Goal: Task Accomplishment & Management: Manage account settings

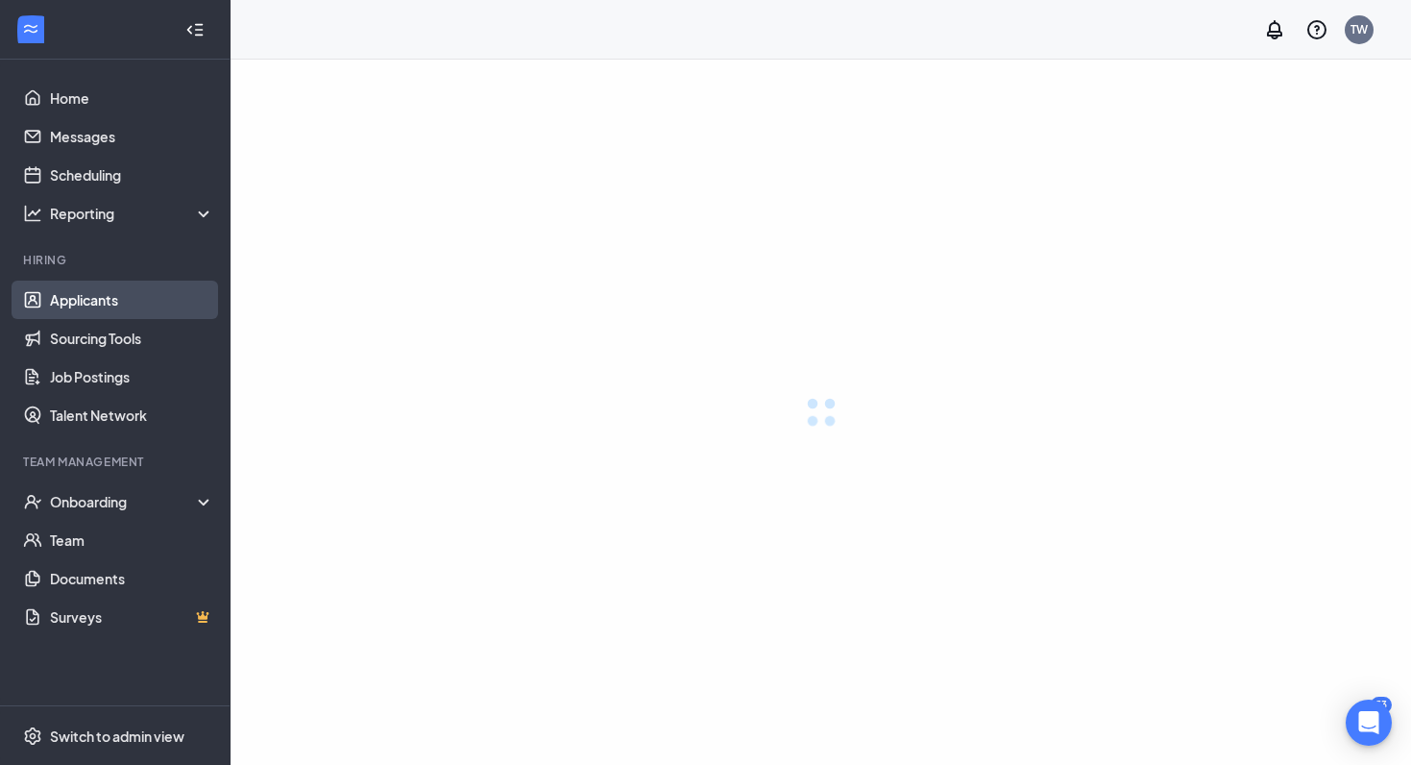
click at [68, 297] on link "Applicants" at bounding box center [132, 299] width 164 height 38
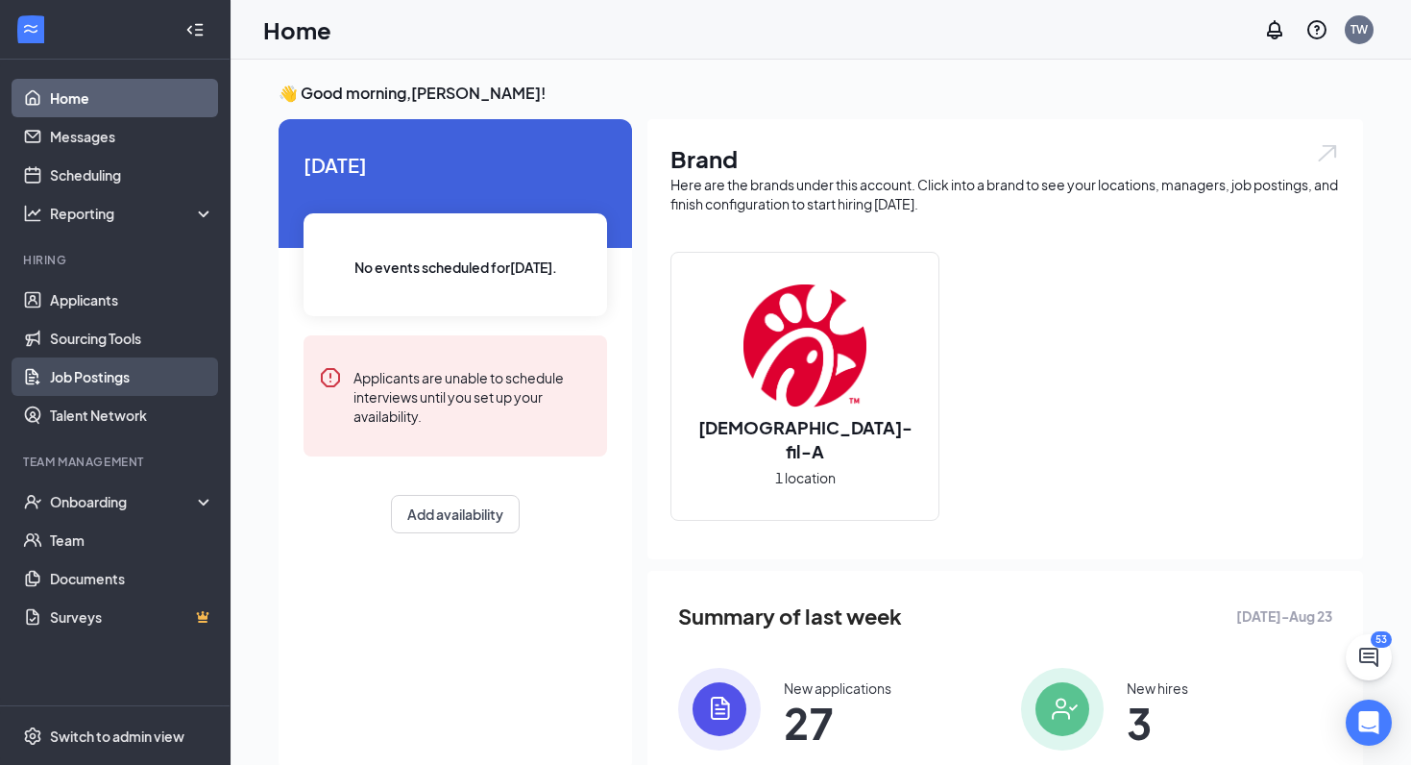
click at [73, 370] on link "Job Postings" at bounding box center [132, 376] width 164 height 38
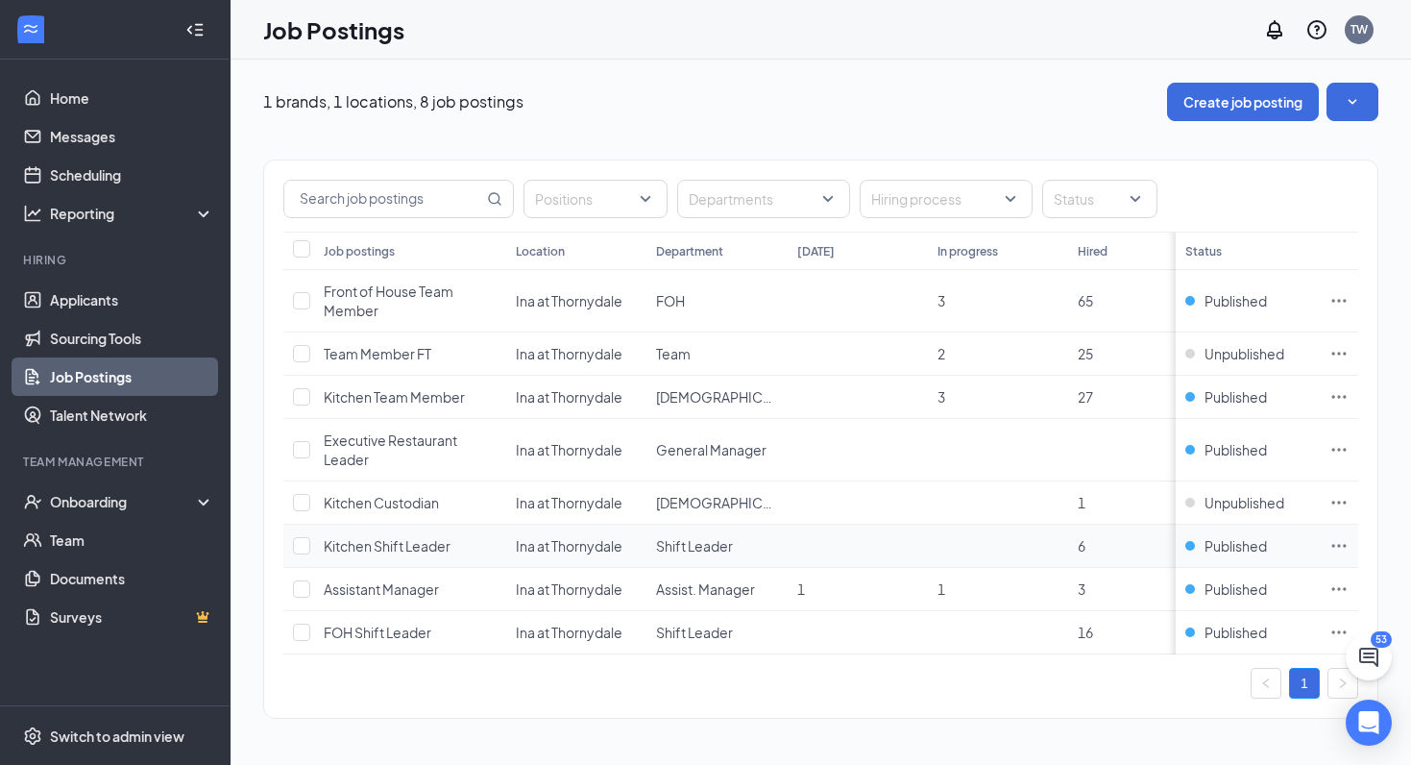
click at [1338, 547] on icon "Ellipses" at bounding box center [1338, 545] width 19 height 19
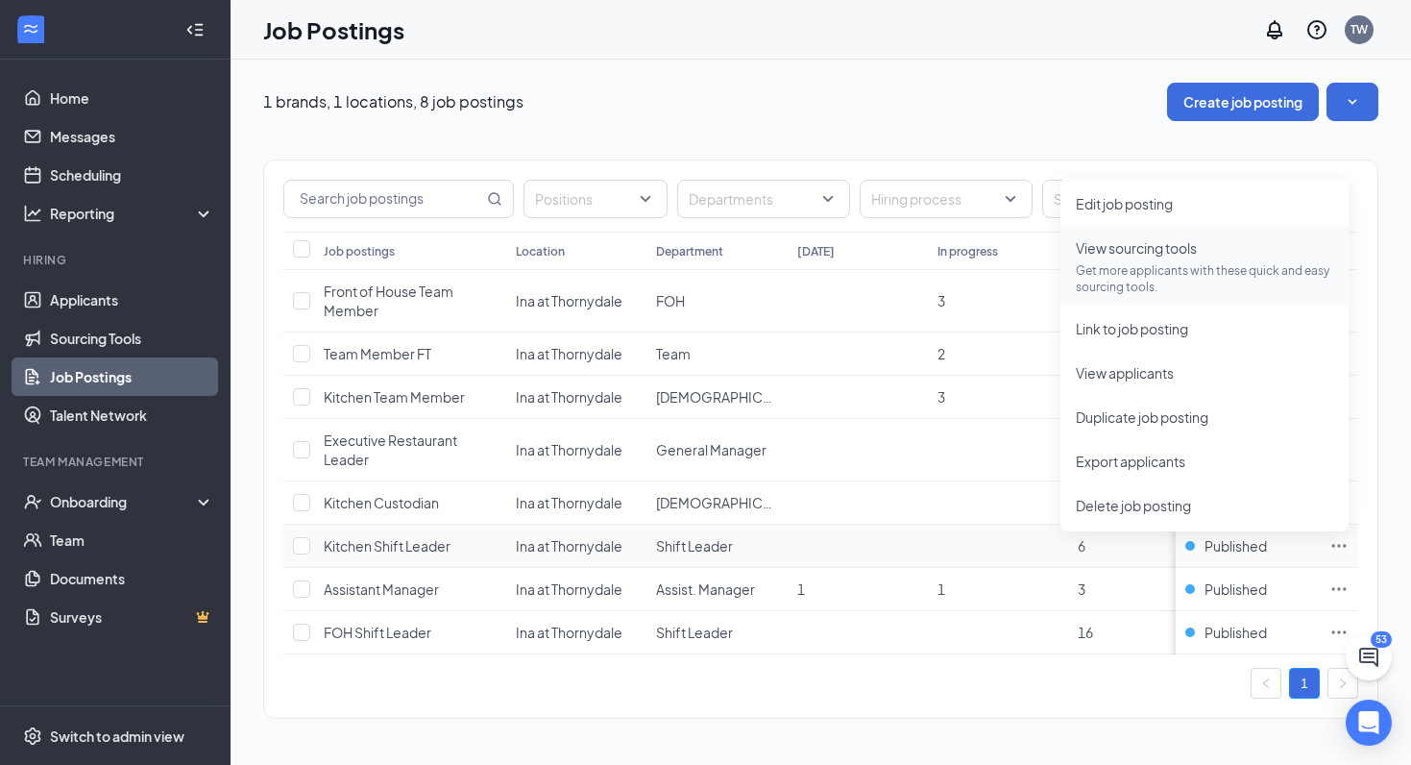
click at [1135, 272] on p "Get more applicants with these quick and easy sourcing tools." at bounding box center [1204, 278] width 257 height 33
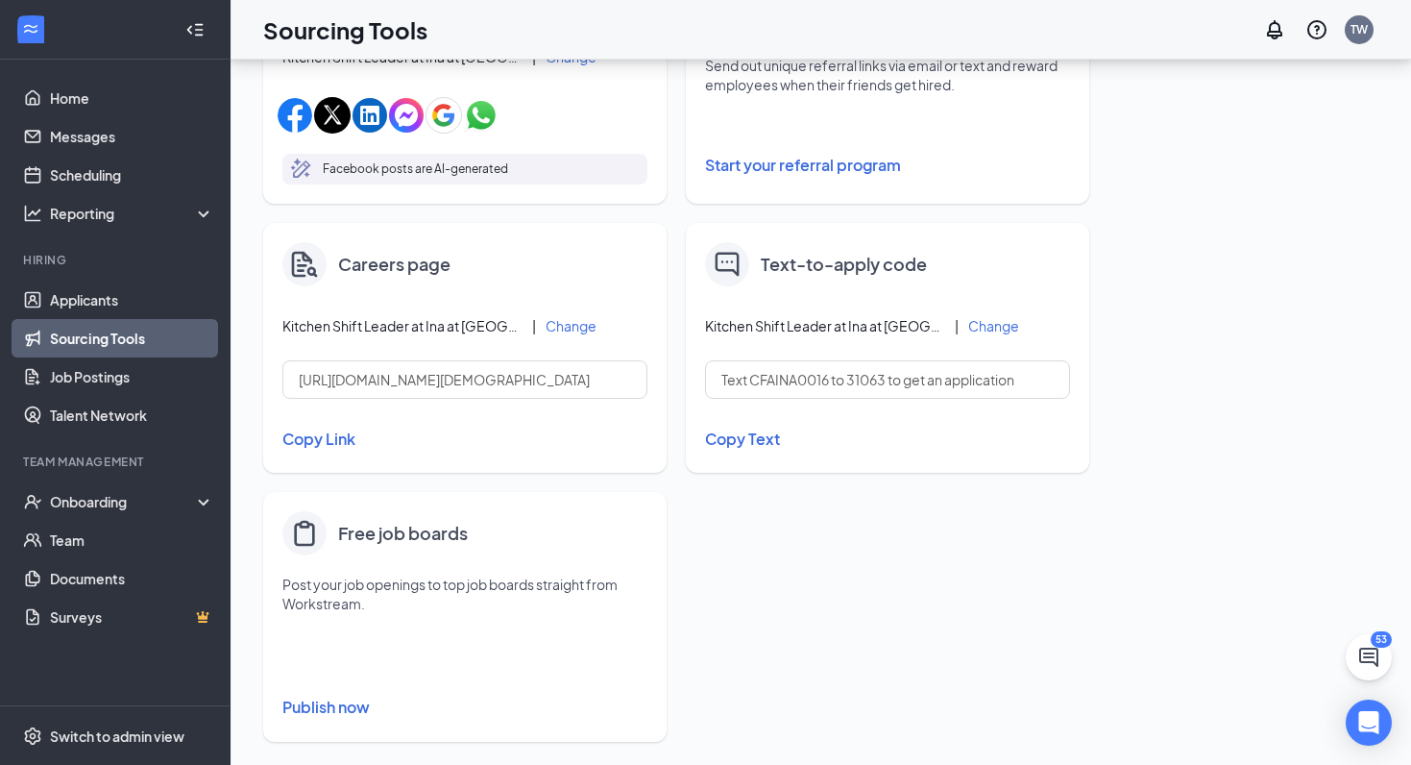
scroll to position [736, 0]
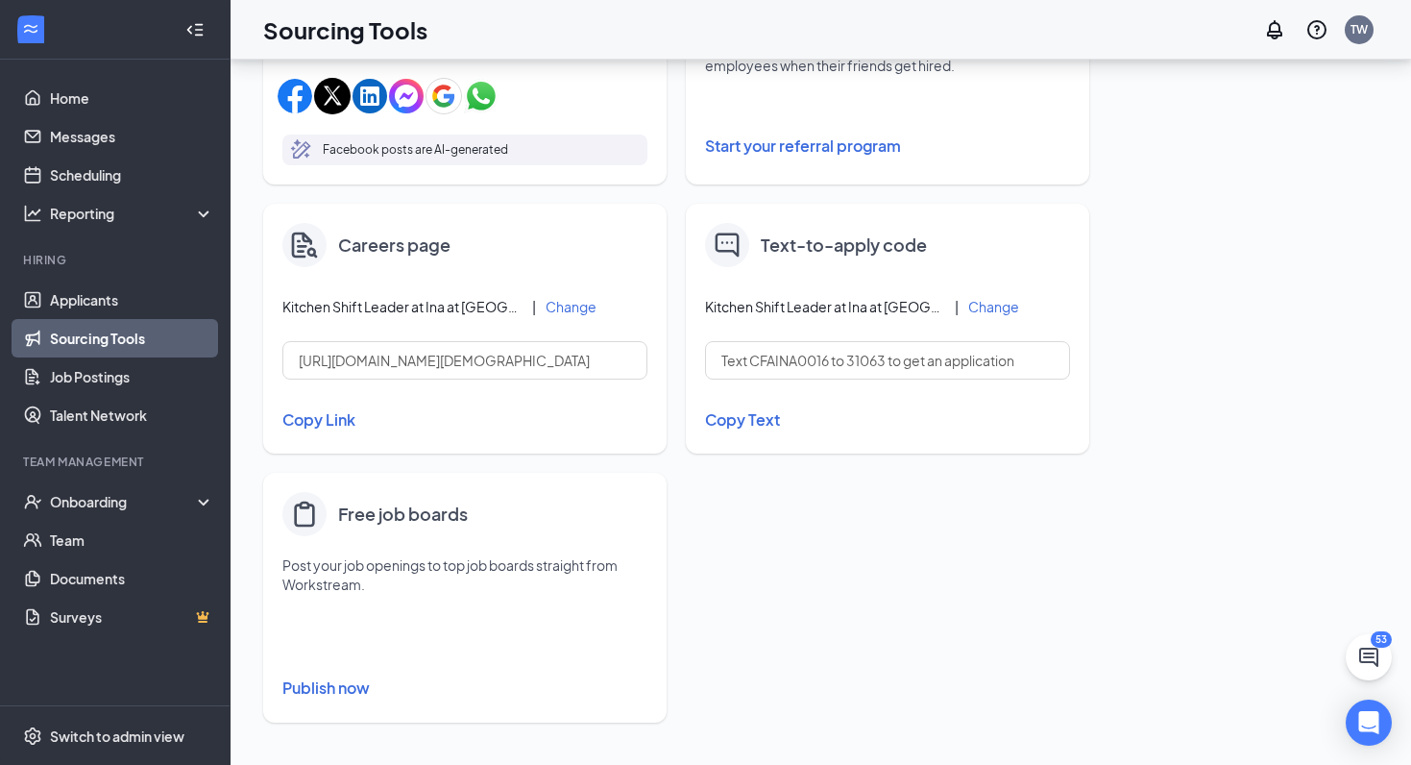
click at [317, 685] on button "Publish now" at bounding box center [464, 687] width 365 height 31
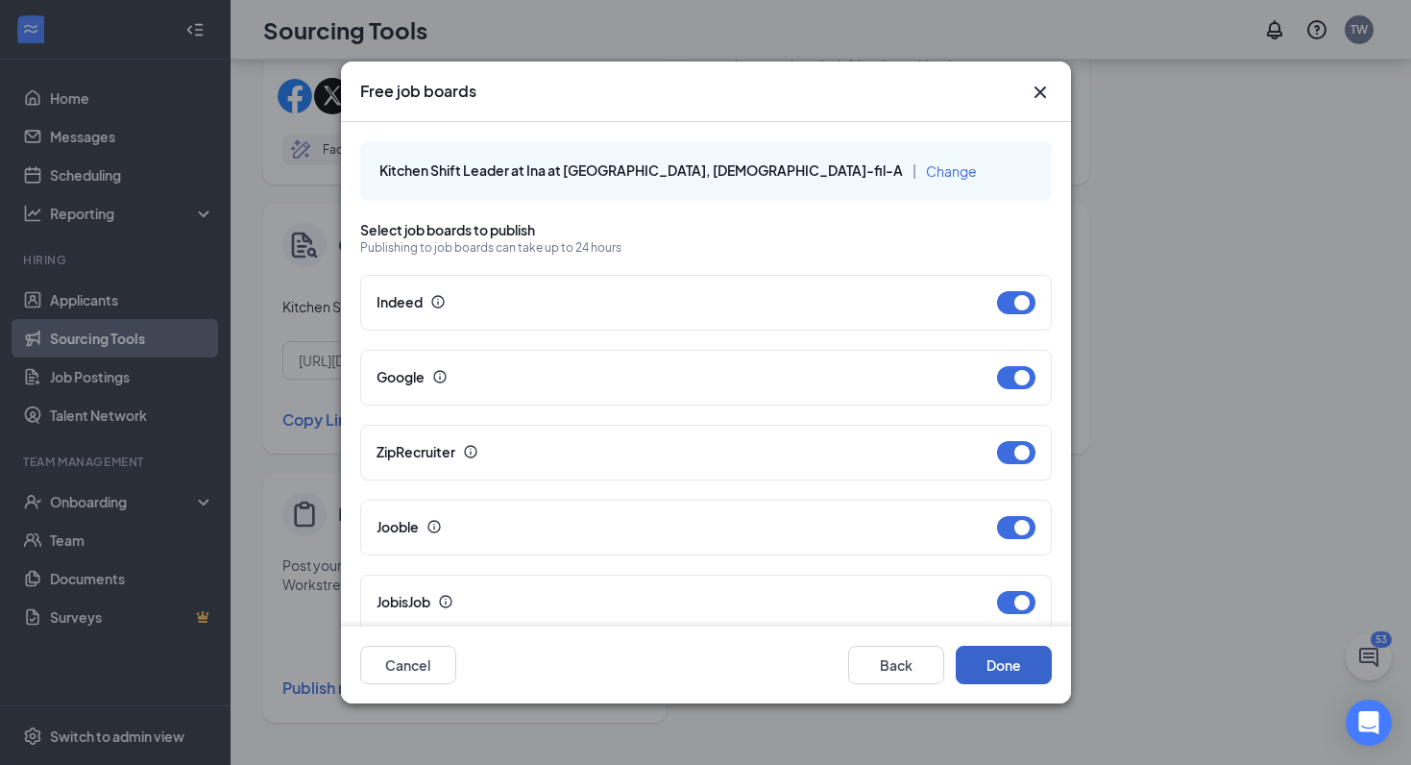
click at [1006, 663] on button "Done" at bounding box center [1004, 665] width 96 height 38
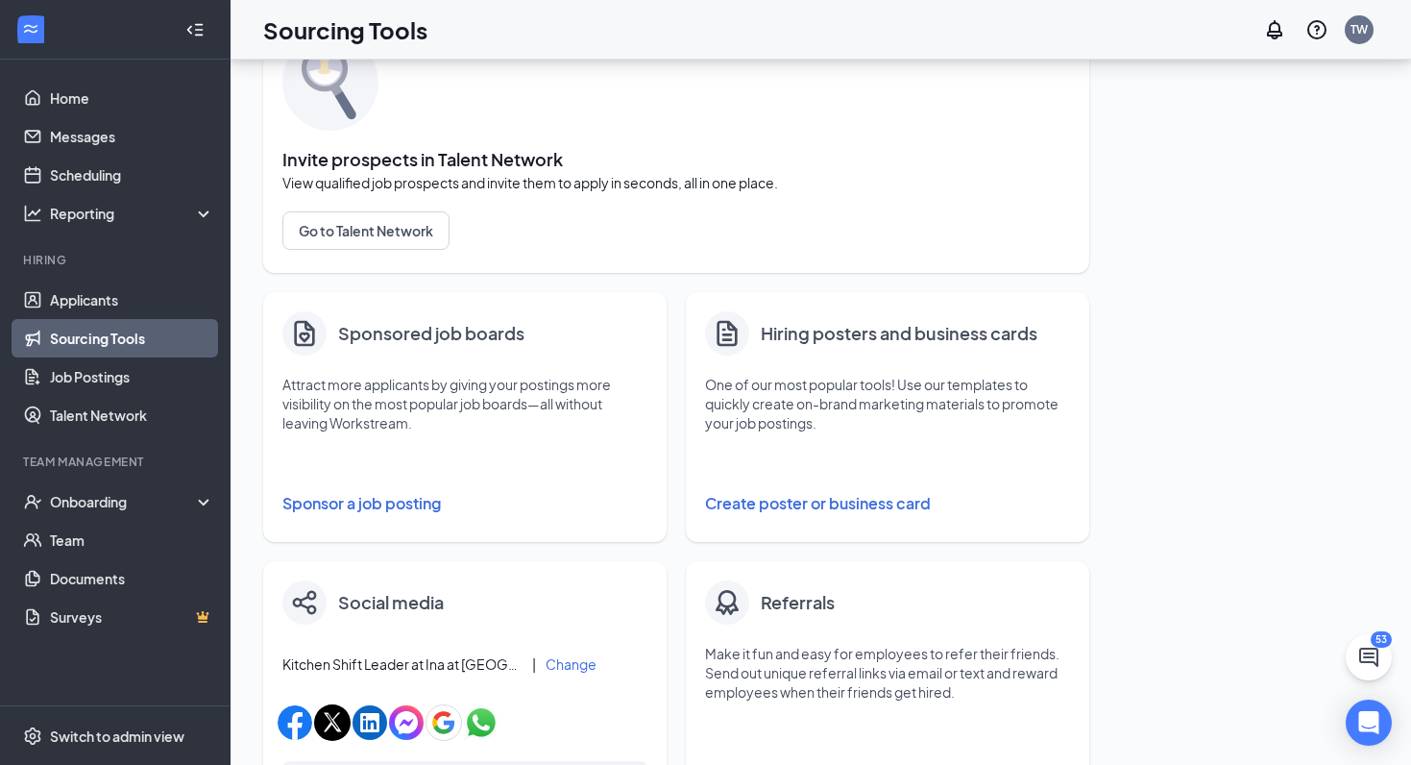
scroll to position [107, 0]
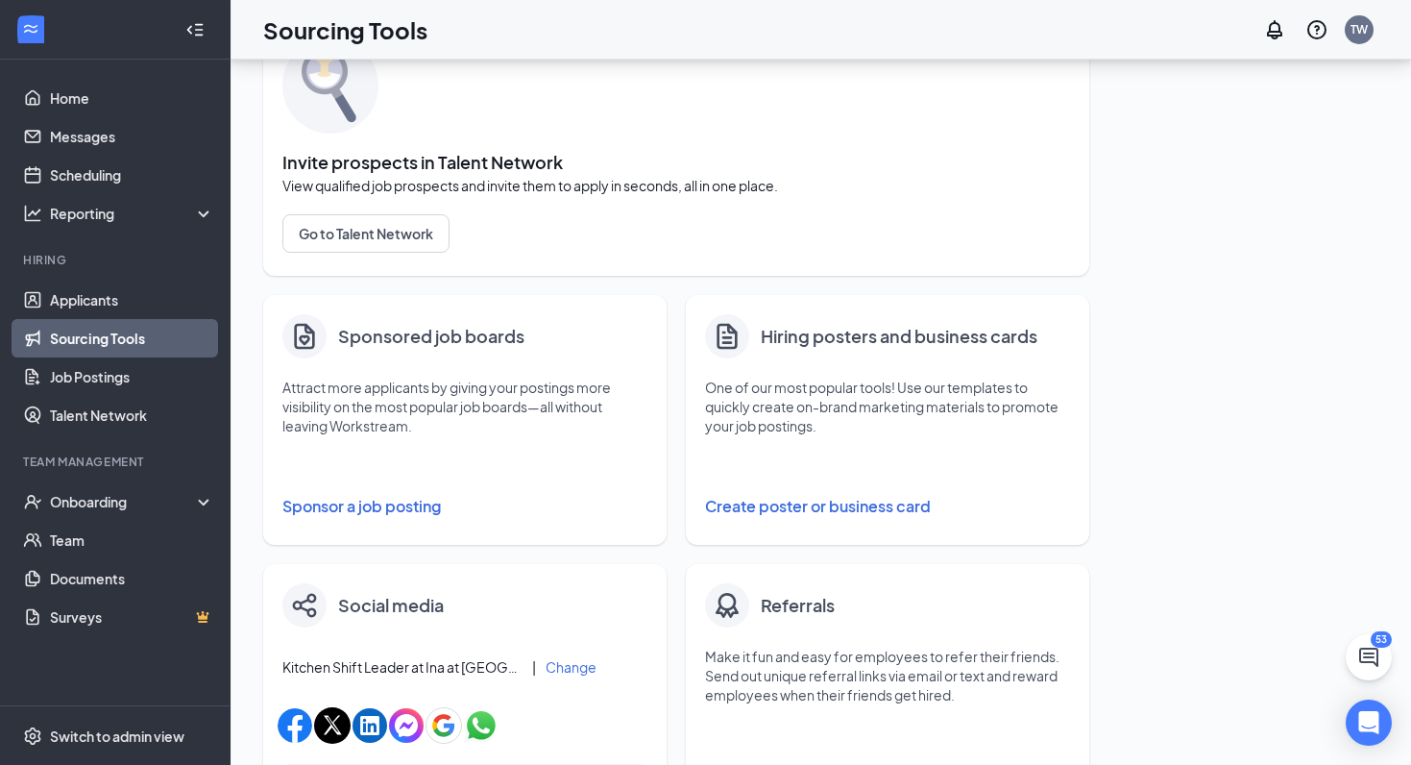
click at [398, 502] on button "Sponsor a job posting" at bounding box center [464, 506] width 365 height 38
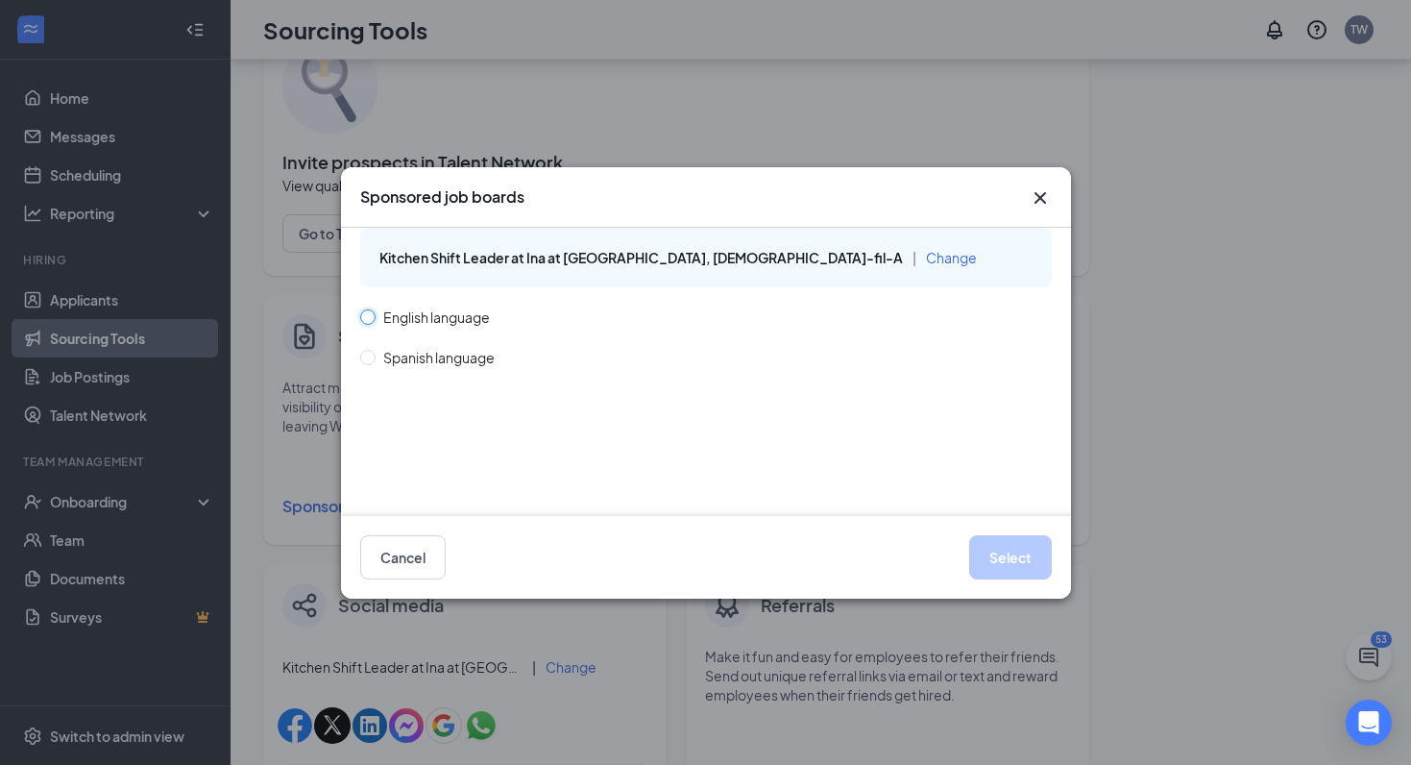
click at [372, 314] on input "English language" at bounding box center [366, 315] width 13 height 13
radio input "true"
click at [1029, 554] on button "Select" at bounding box center [1010, 557] width 83 height 44
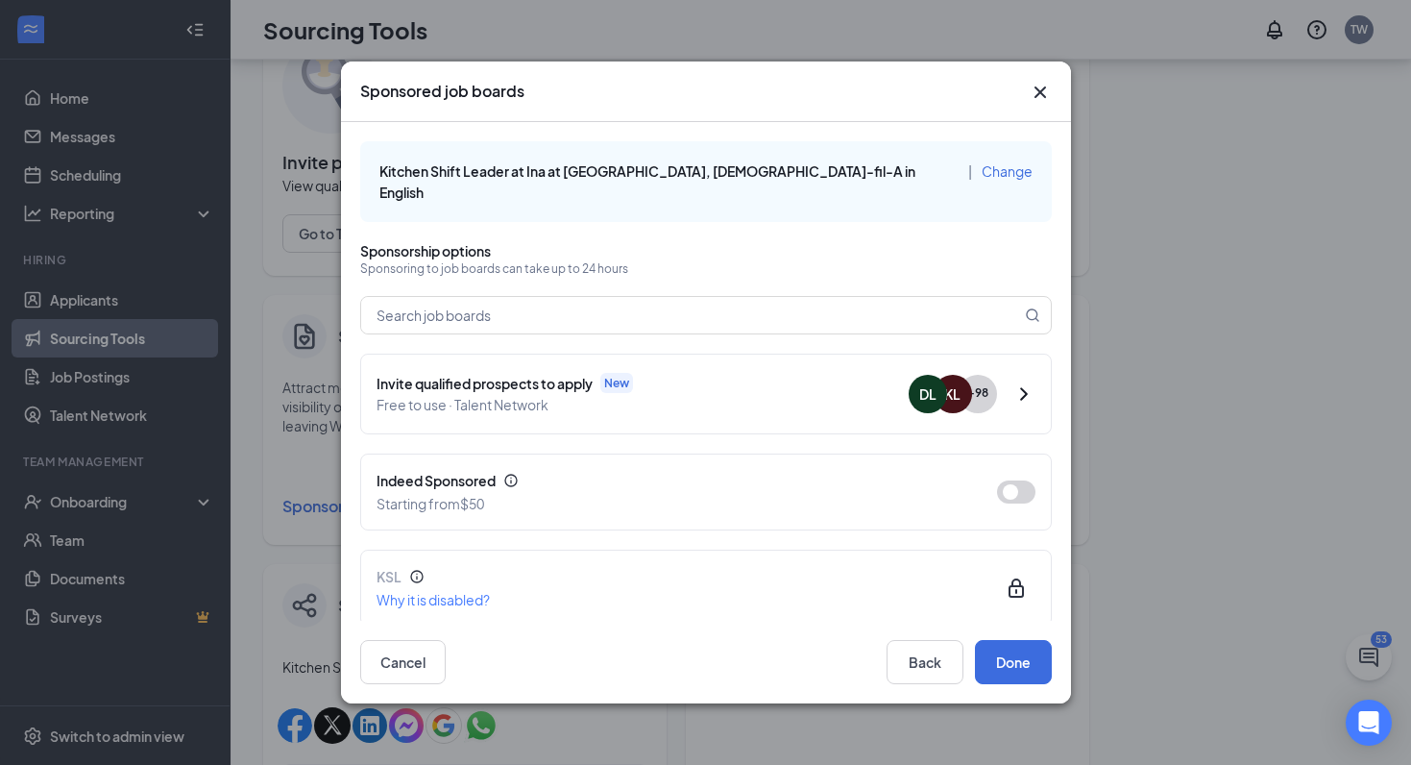
click at [1024, 387] on icon "ChevronRight" at bounding box center [1024, 393] width 8 height 12
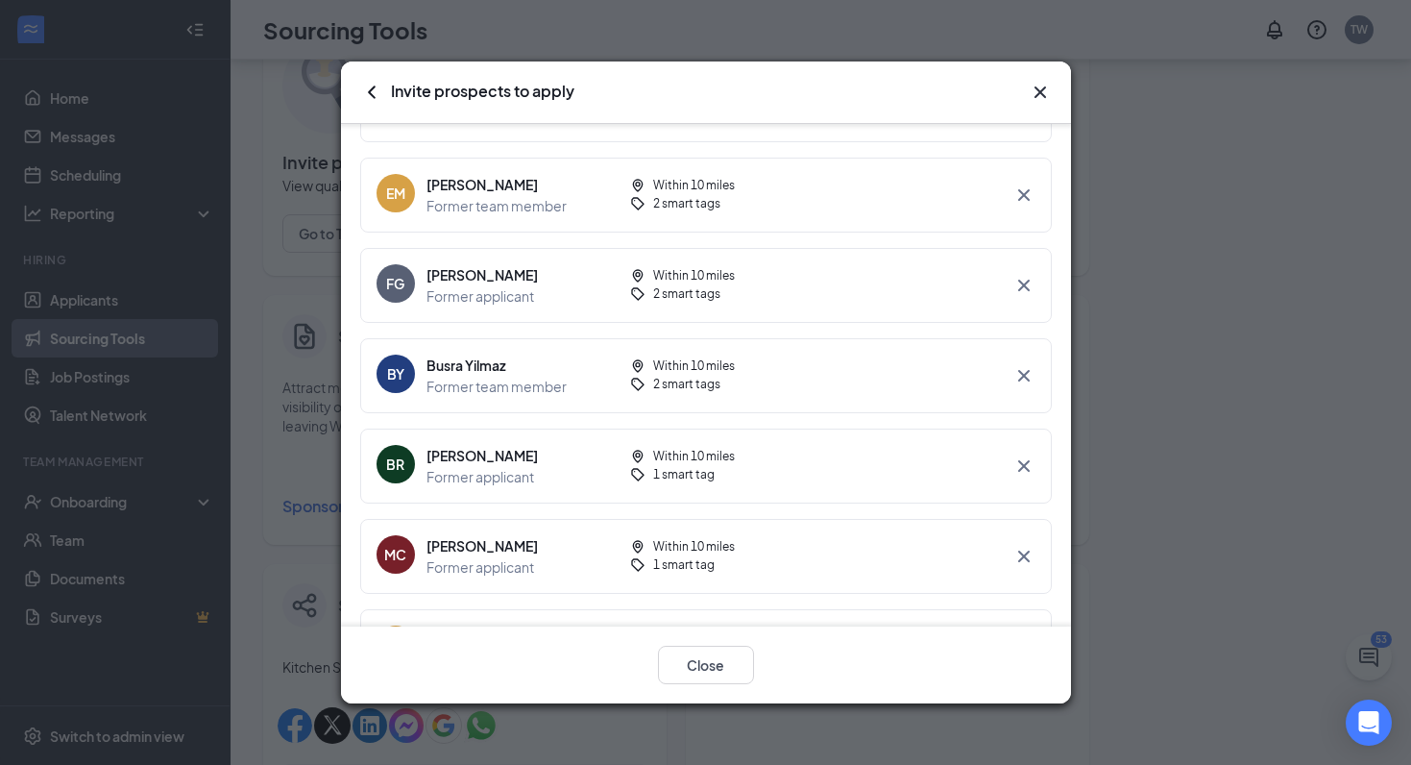
scroll to position [1261, 0]
click at [371, 91] on icon "ChevronLeft" at bounding box center [371, 92] width 23 height 23
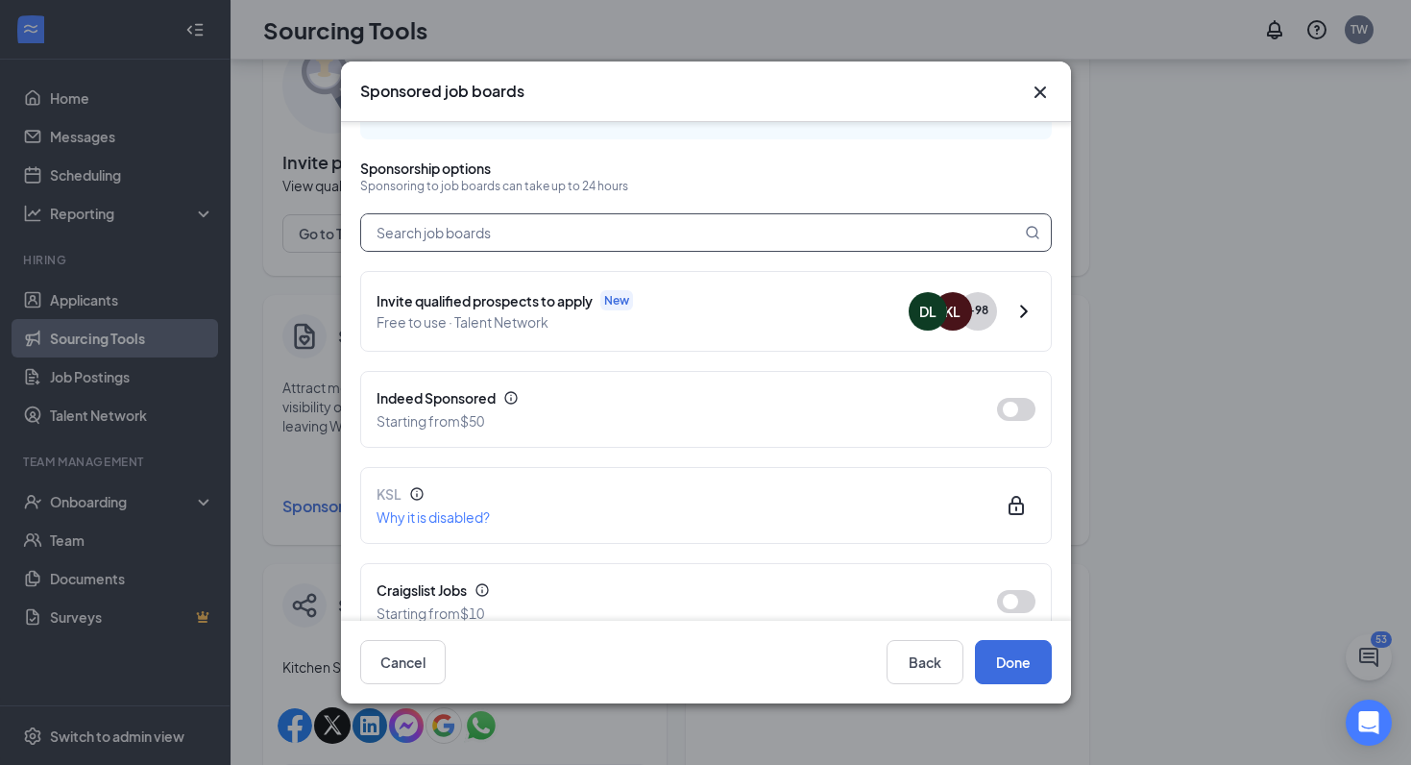
scroll to position [88, 0]
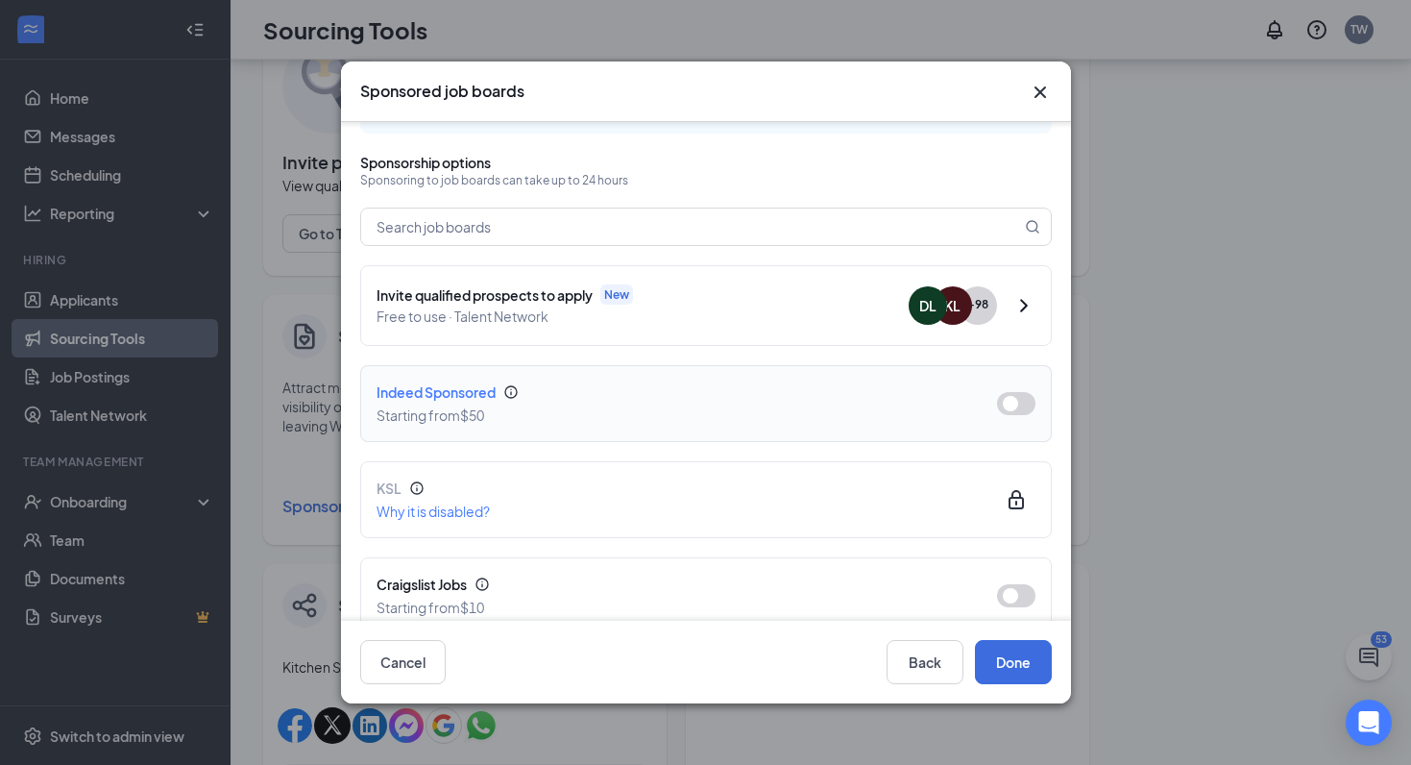
click at [1020, 392] on button "button" at bounding box center [1016, 403] width 38 height 23
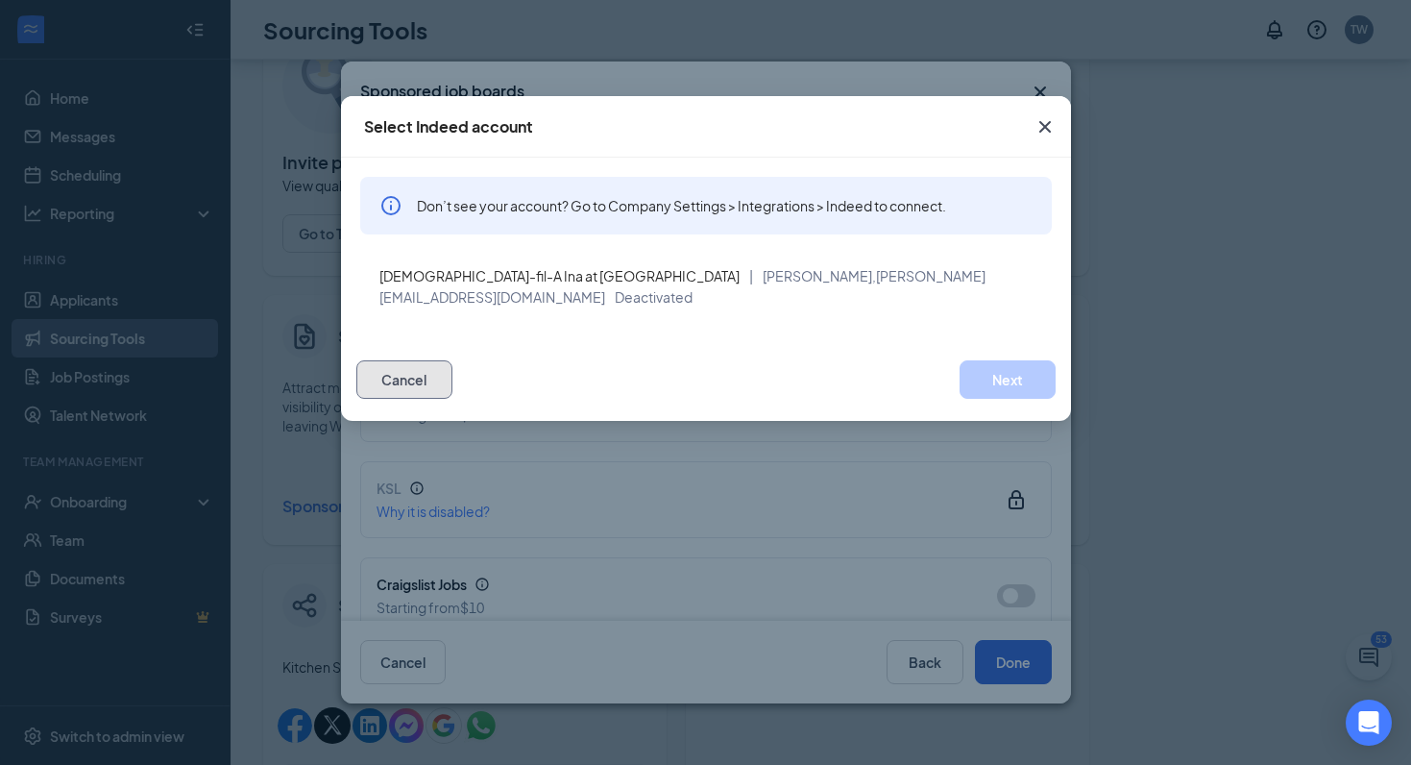
click at [416, 371] on button "Cancel" at bounding box center [404, 379] width 96 height 38
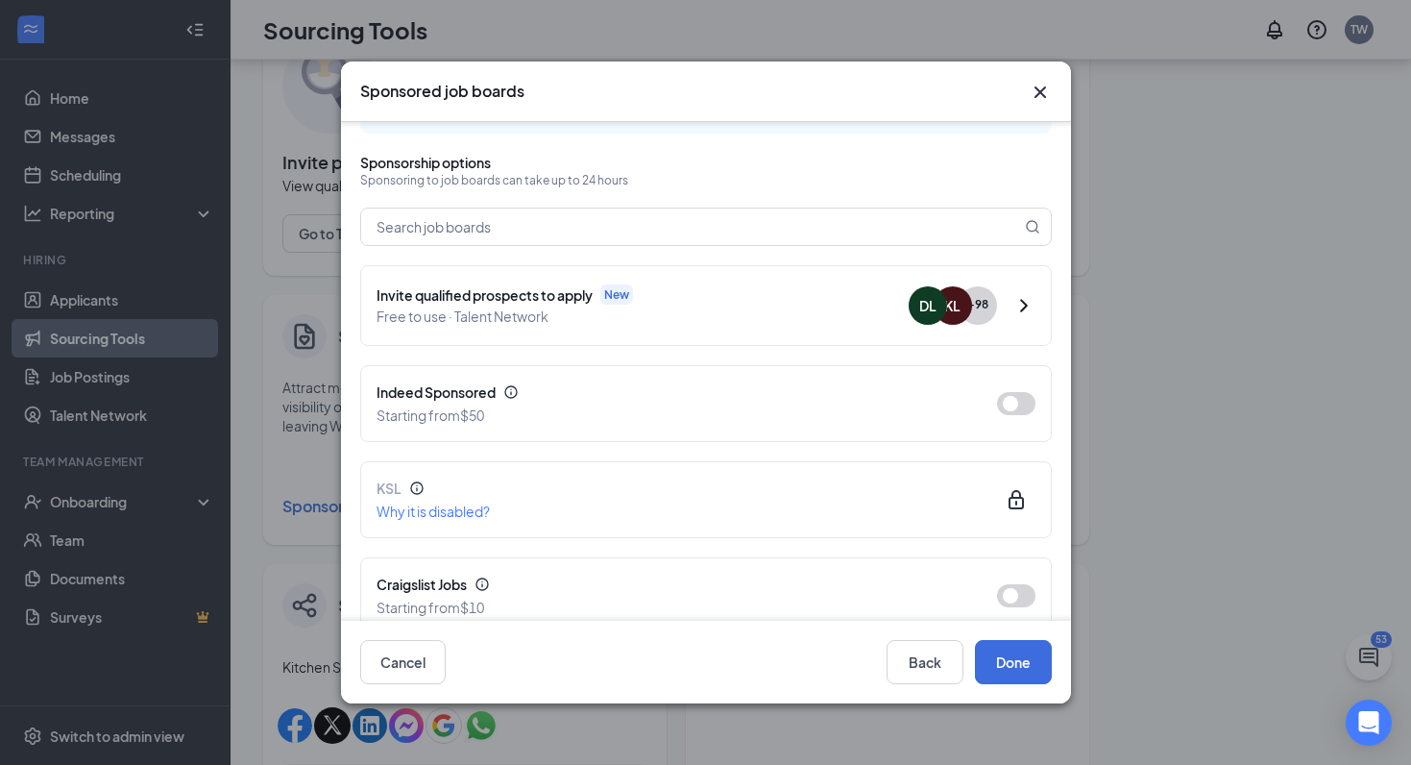
click at [1037, 90] on icon "Cross" at bounding box center [1040, 92] width 12 height 12
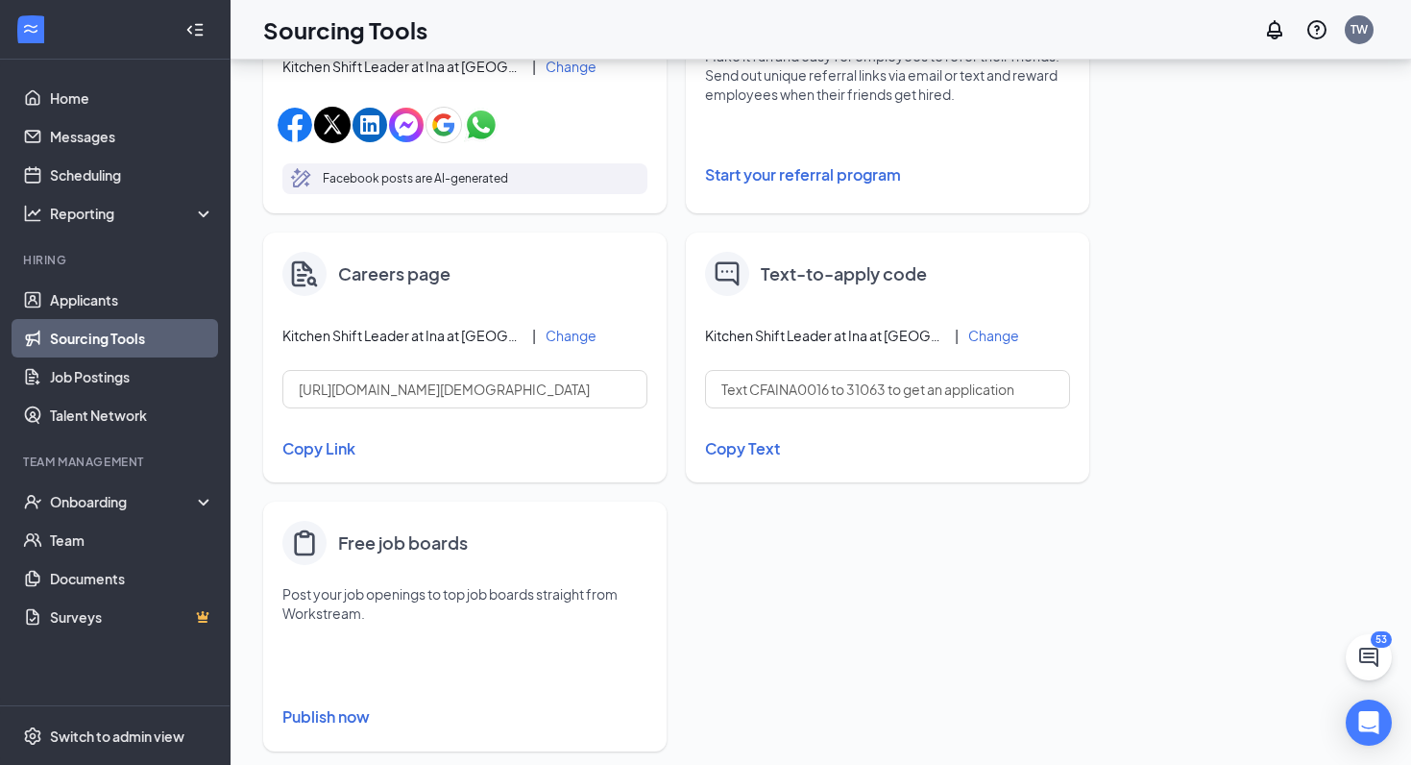
scroll to position [736, 0]
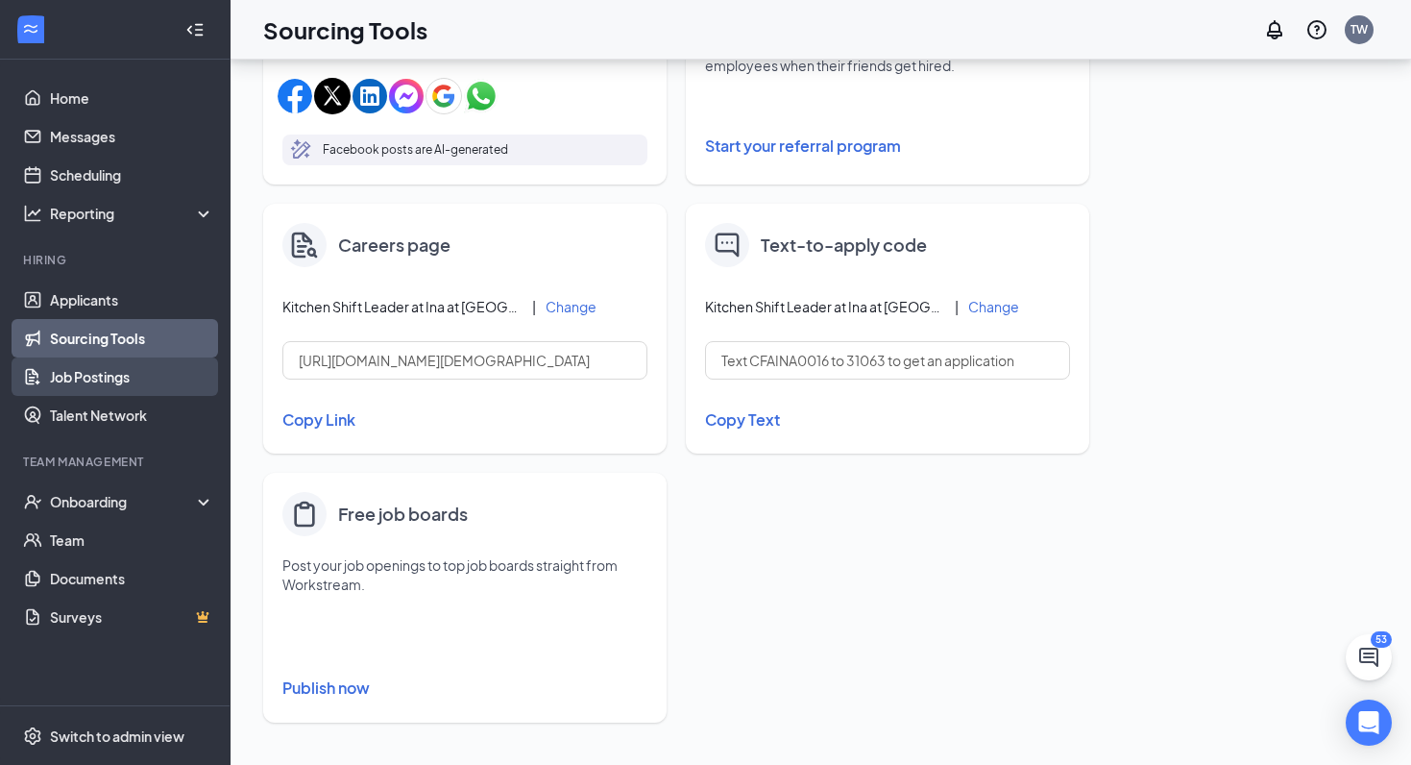
click at [97, 380] on link "Job Postings" at bounding box center [132, 376] width 164 height 38
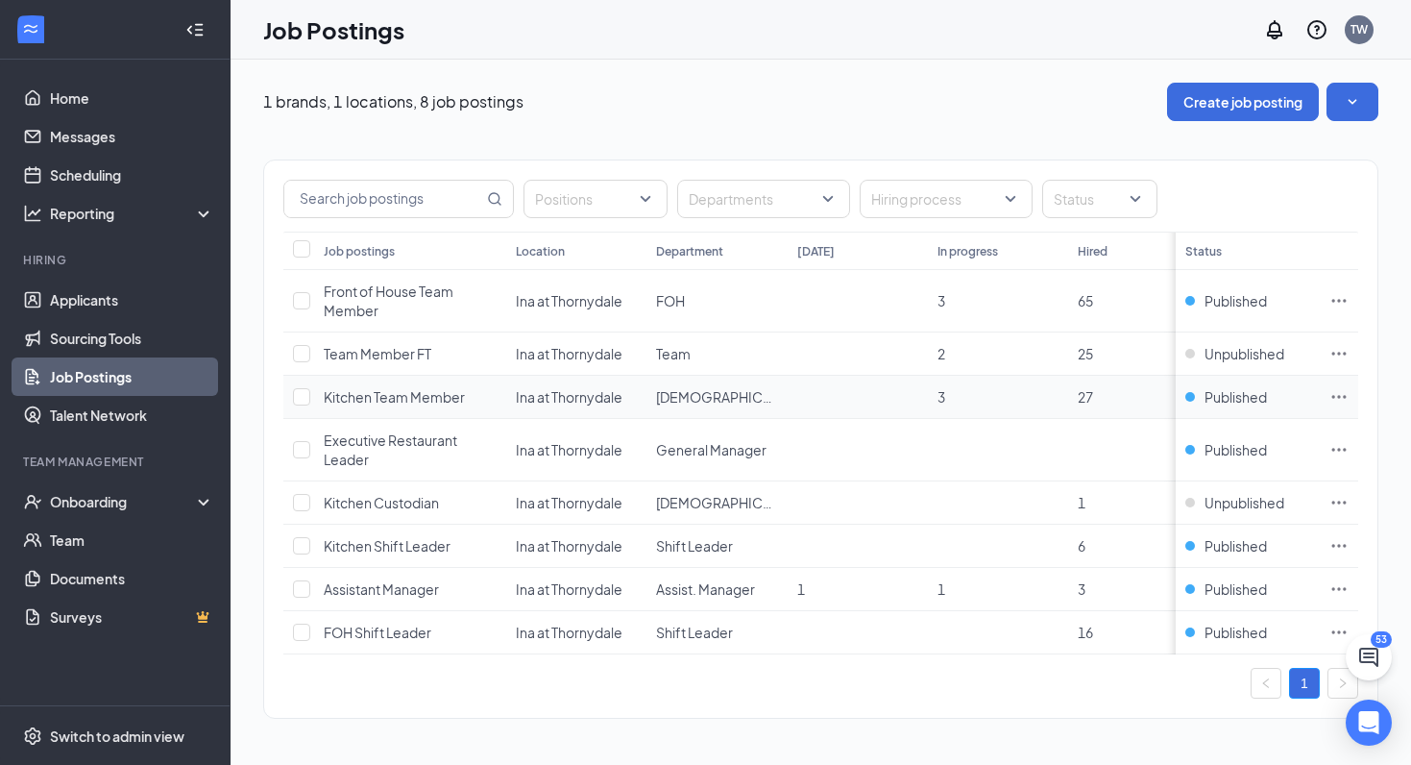
click at [1342, 398] on icon "Ellipses" at bounding box center [1338, 396] width 19 height 19
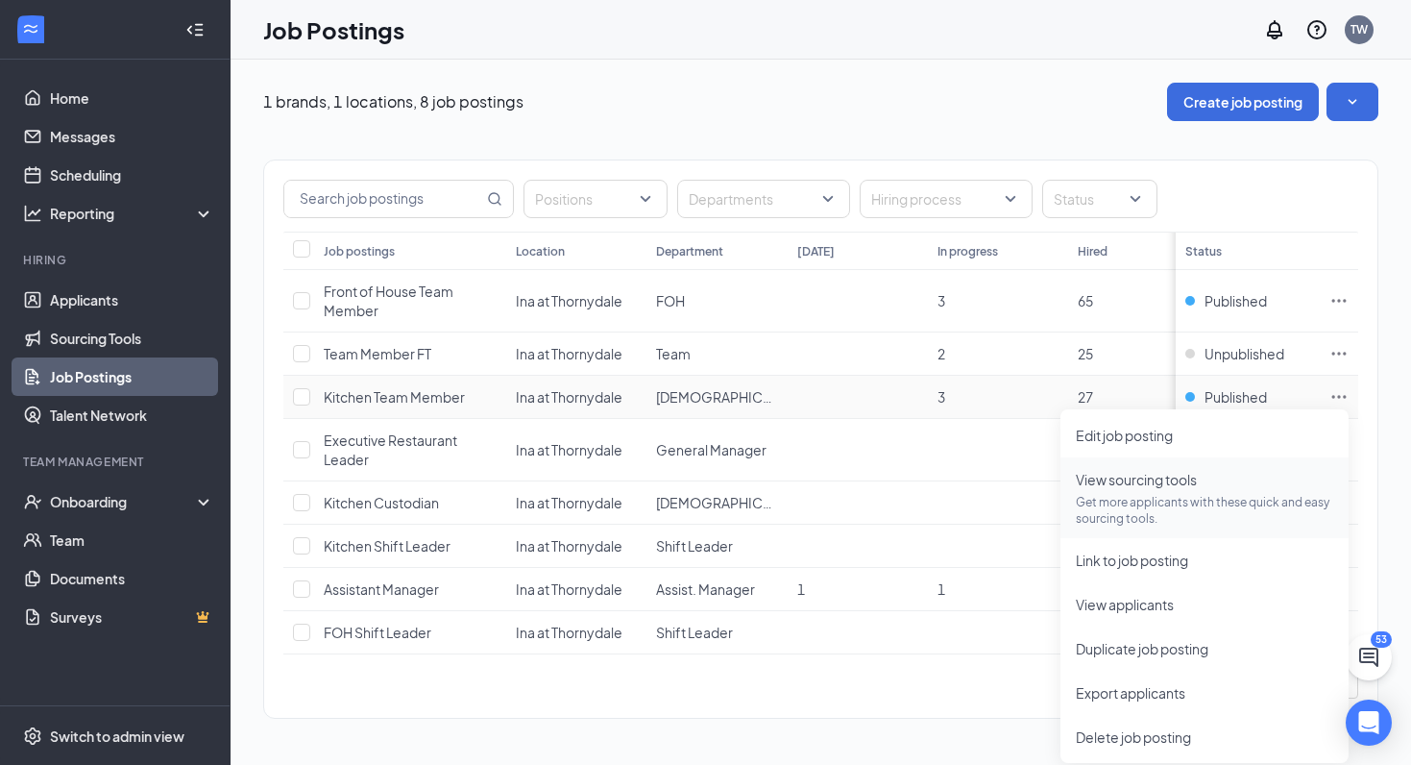
click at [1152, 501] on p "Get more applicants with these quick and easy sourcing tools." at bounding box center [1204, 510] width 257 height 33
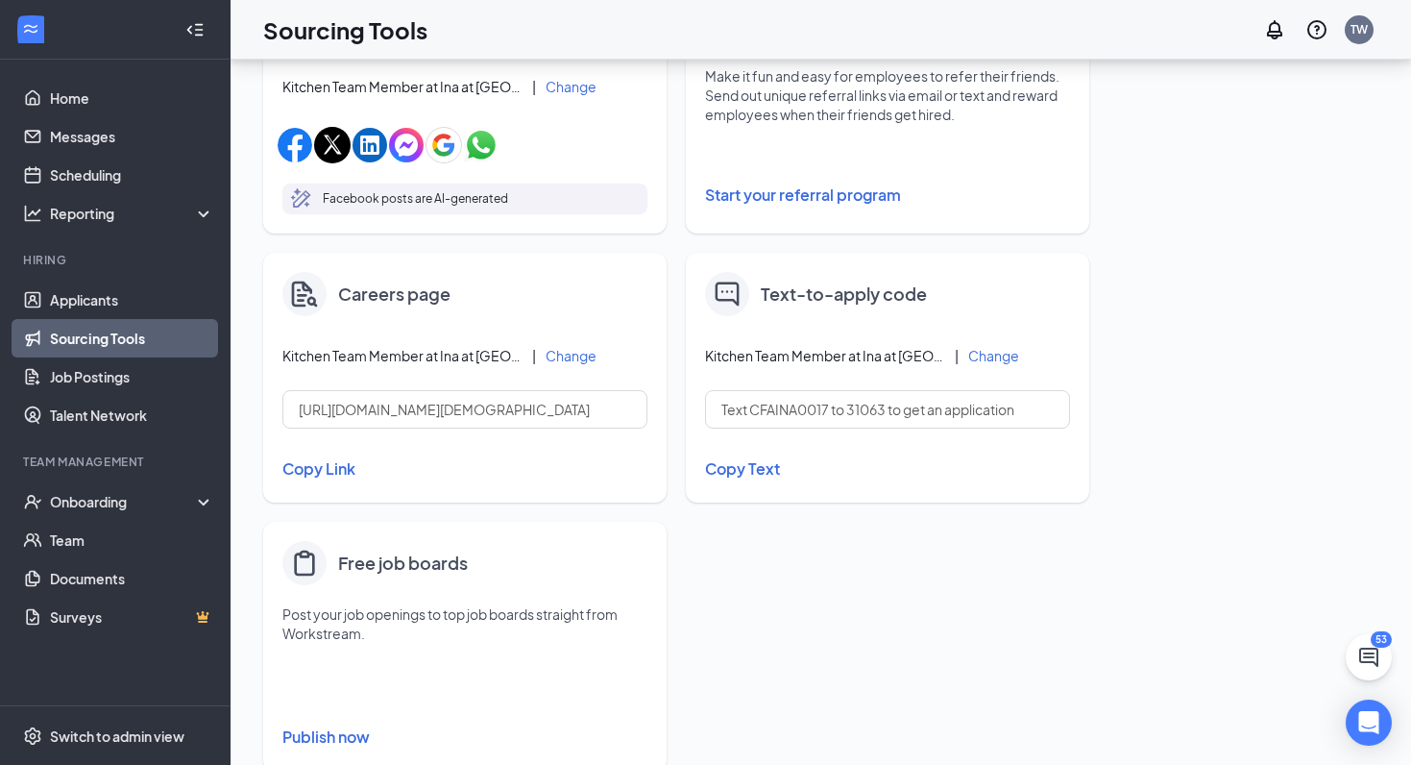
scroll to position [736, 0]
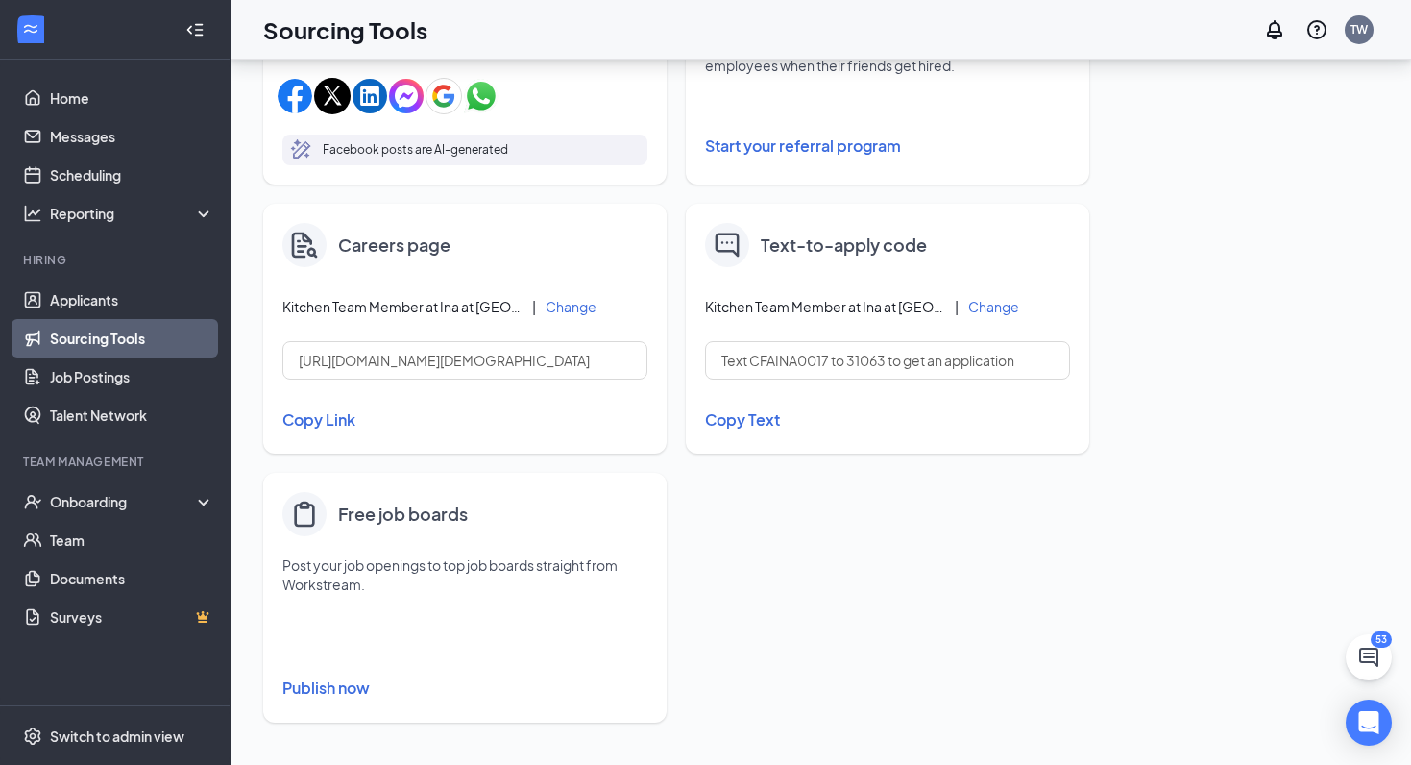
click at [319, 688] on button "Publish now" at bounding box center [464, 687] width 365 height 31
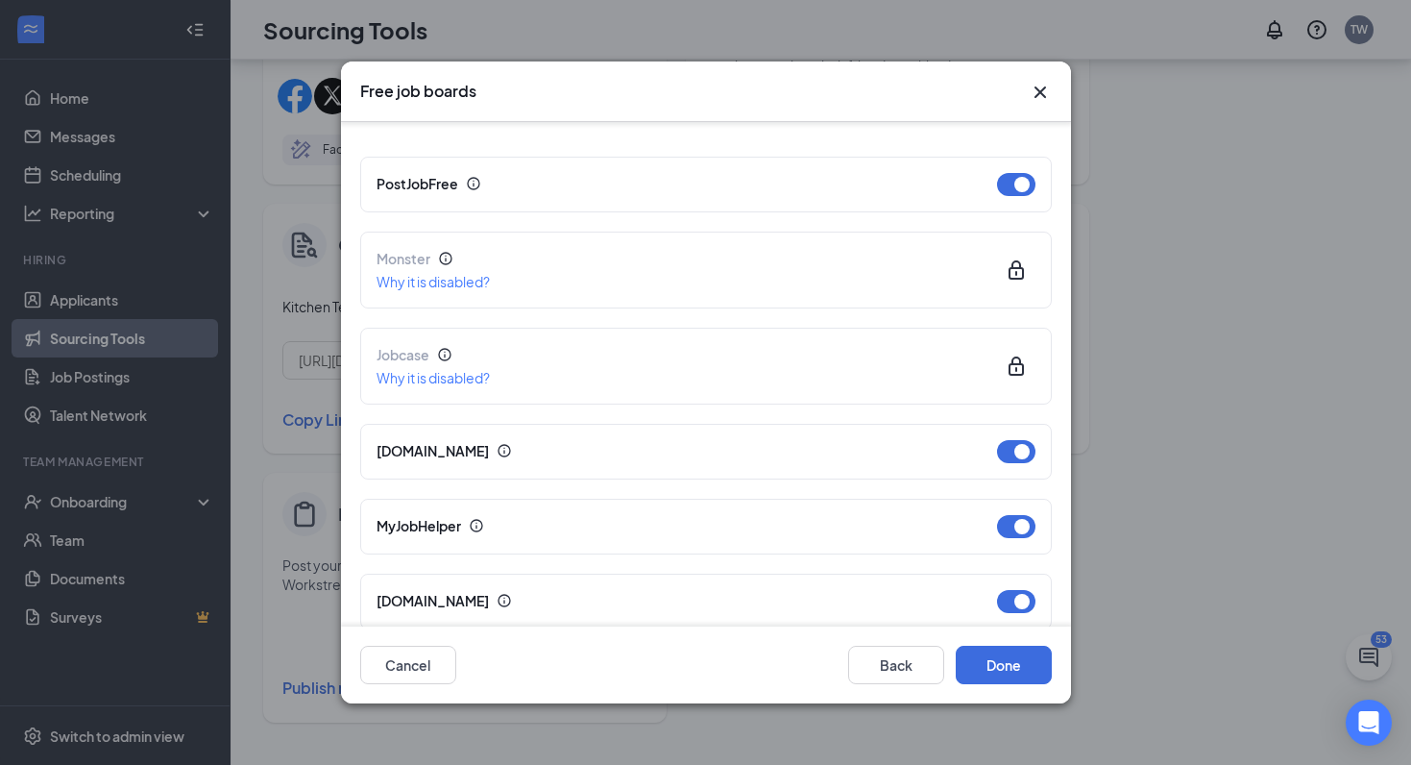
scroll to position [514, 0]
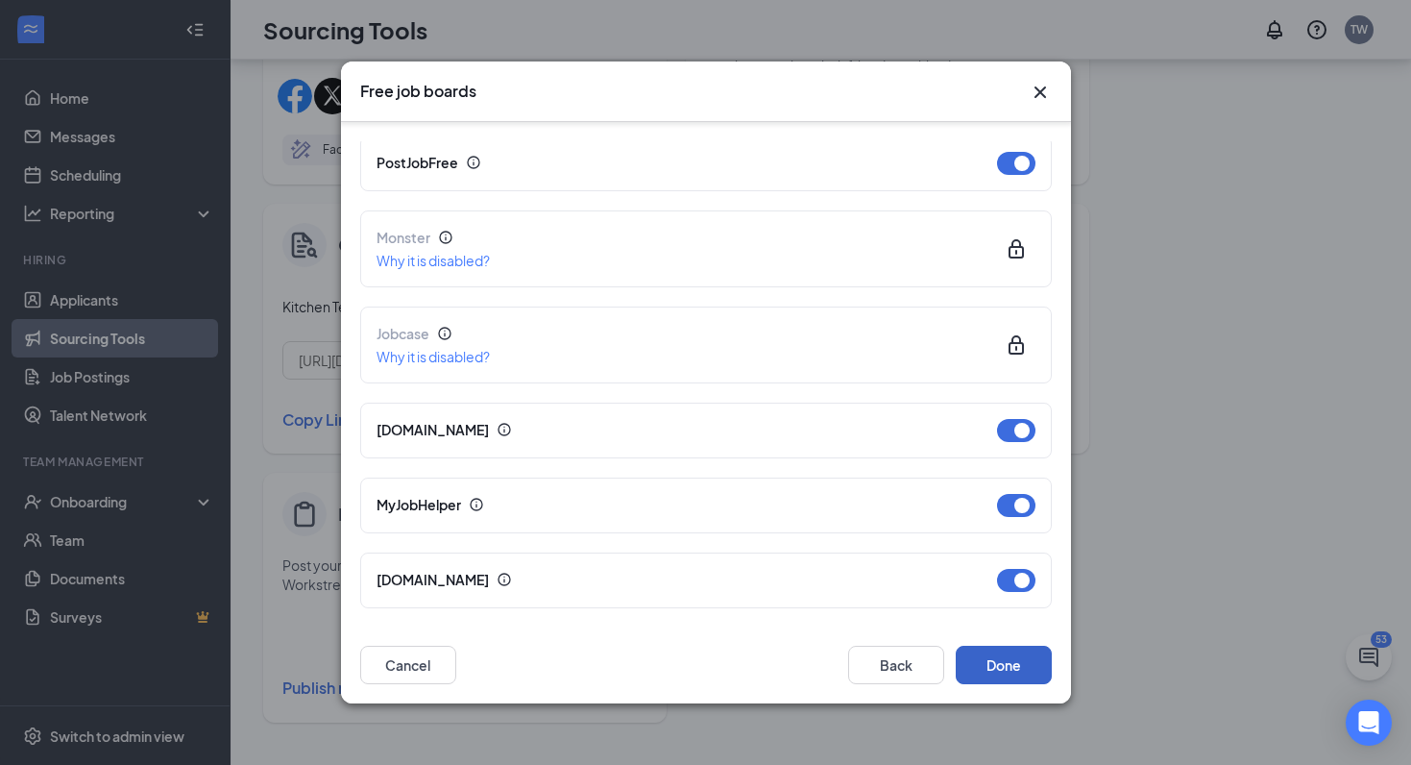
click at [1020, 667] on button "Done" at bounding box center [1004, 665] width 96 height 38
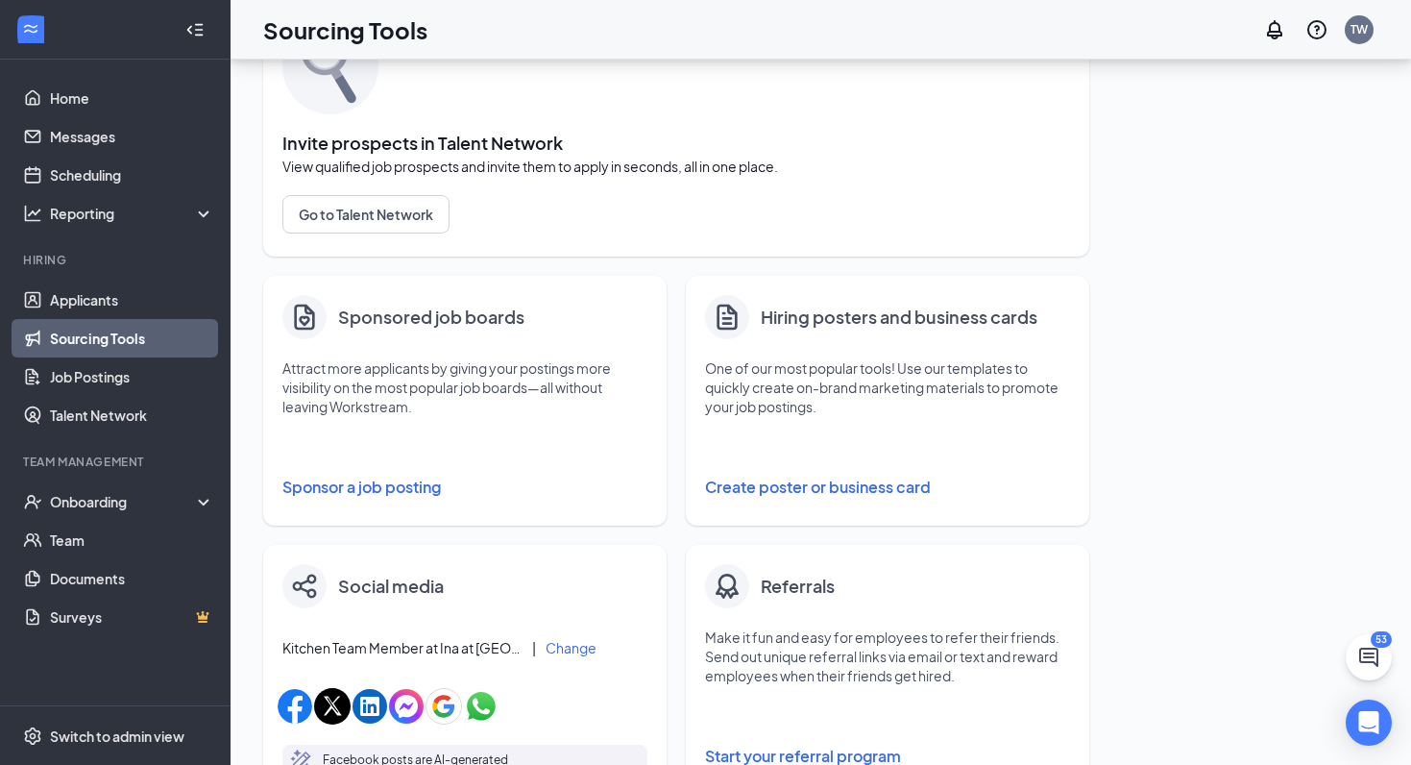
scroll to position [0, 0]
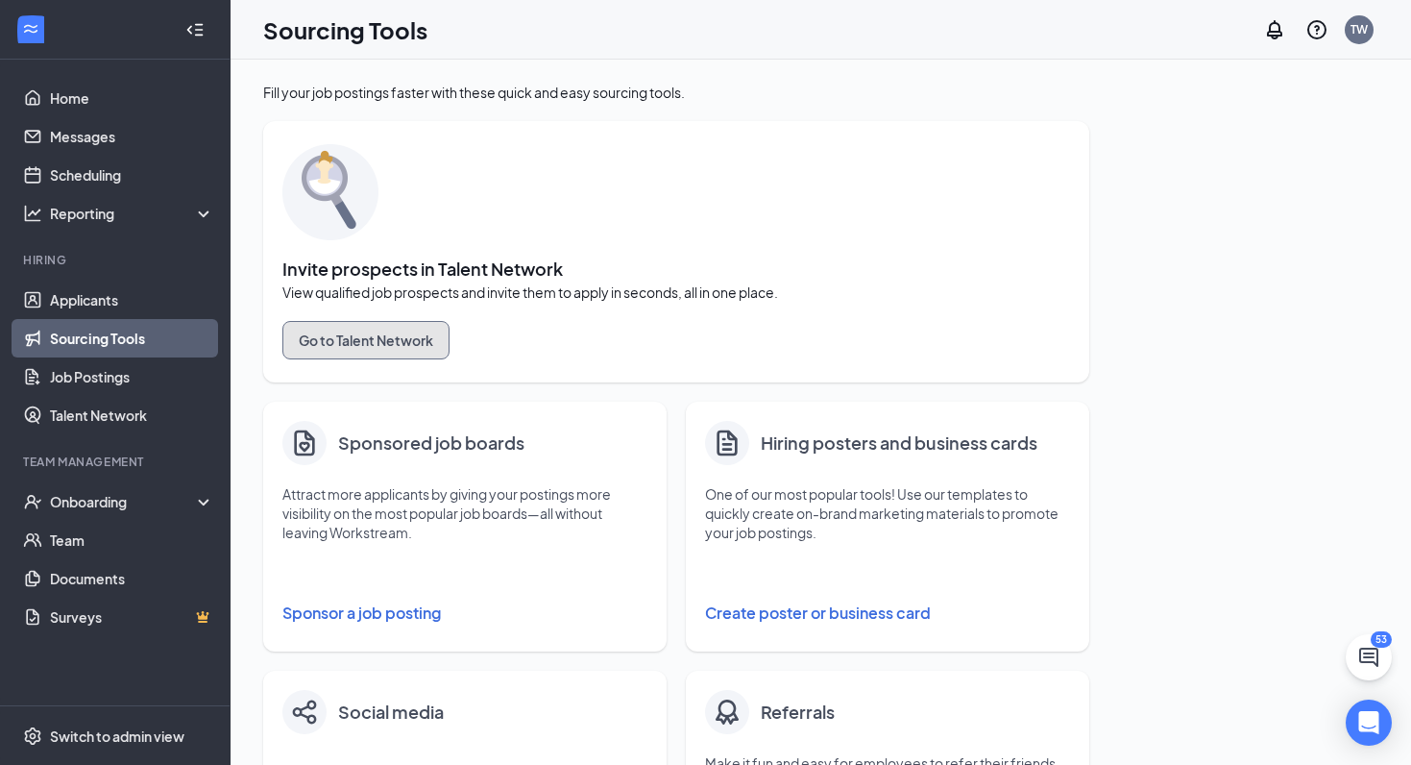
click at [404, 356] on button "Go to Talent Network" at bounding box center [365, 340] width 167 height 38
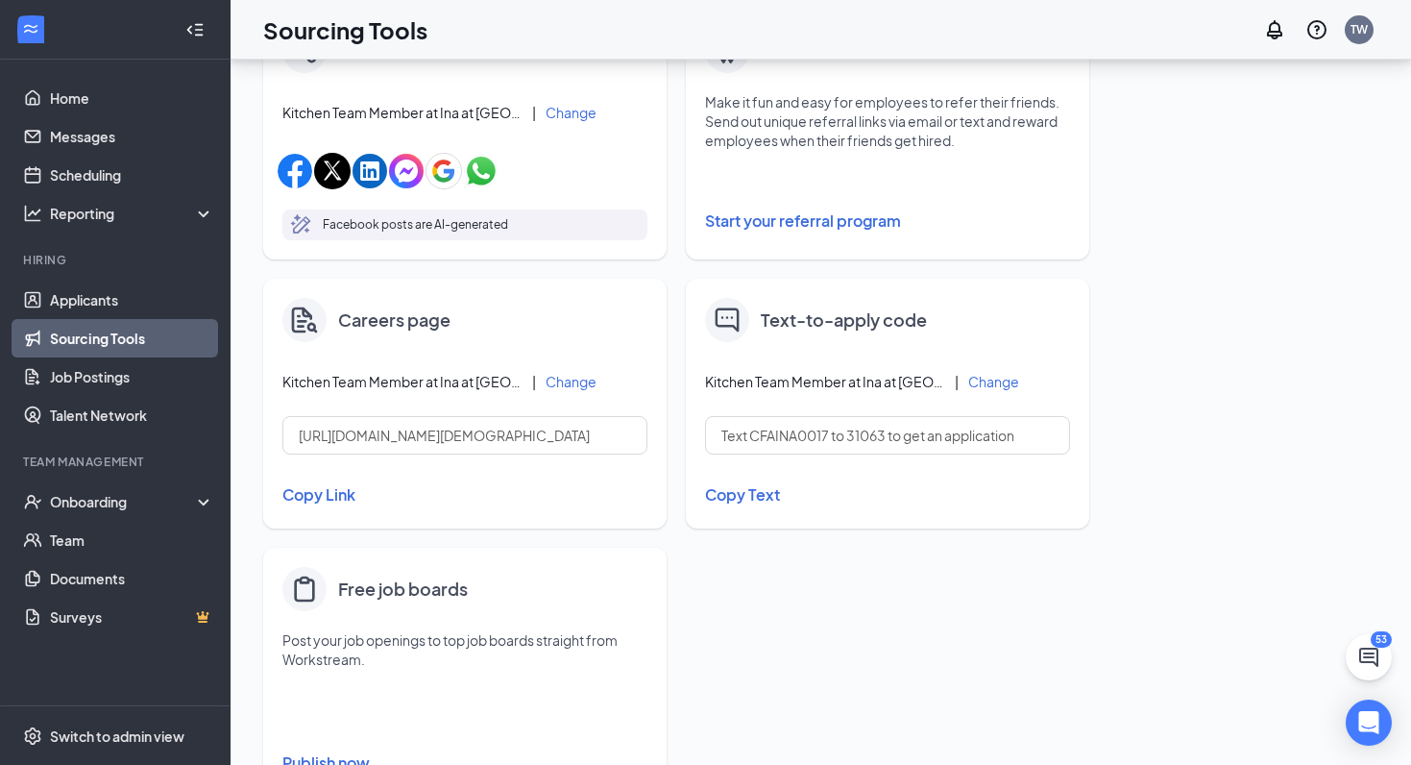
scroll to position [736, 0]
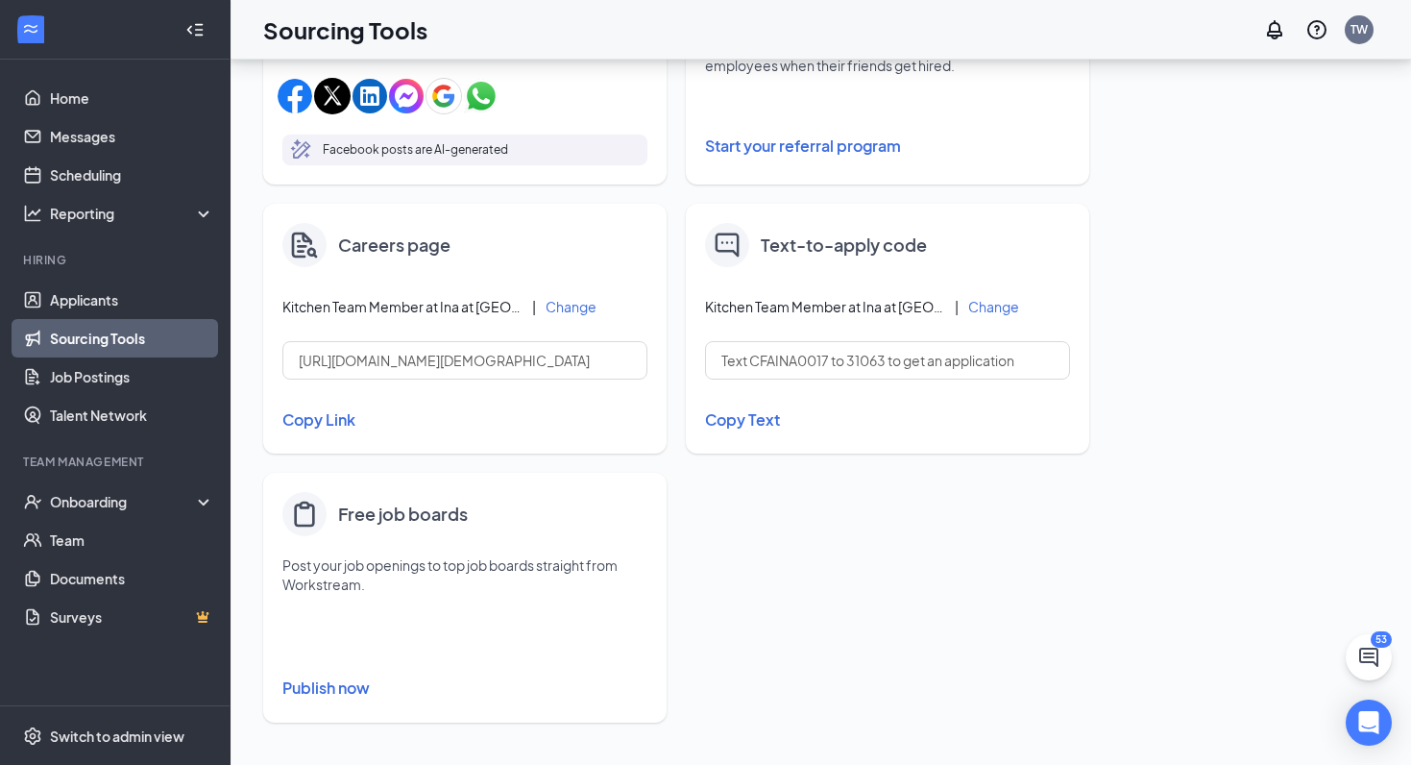
click at [329, 677] on button "Publish now" at bounding box center [464, 687] width 365 height 31
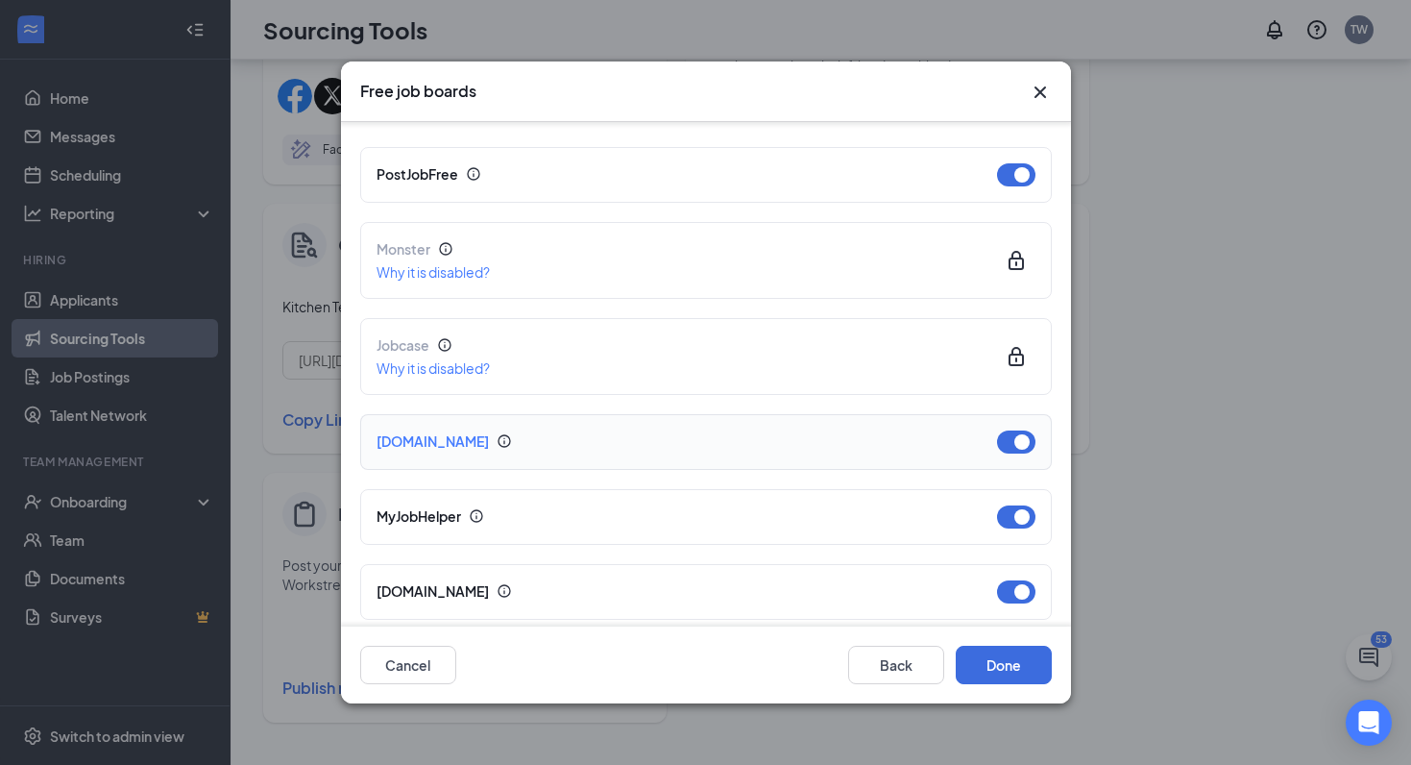
scroll to position [514, 0]
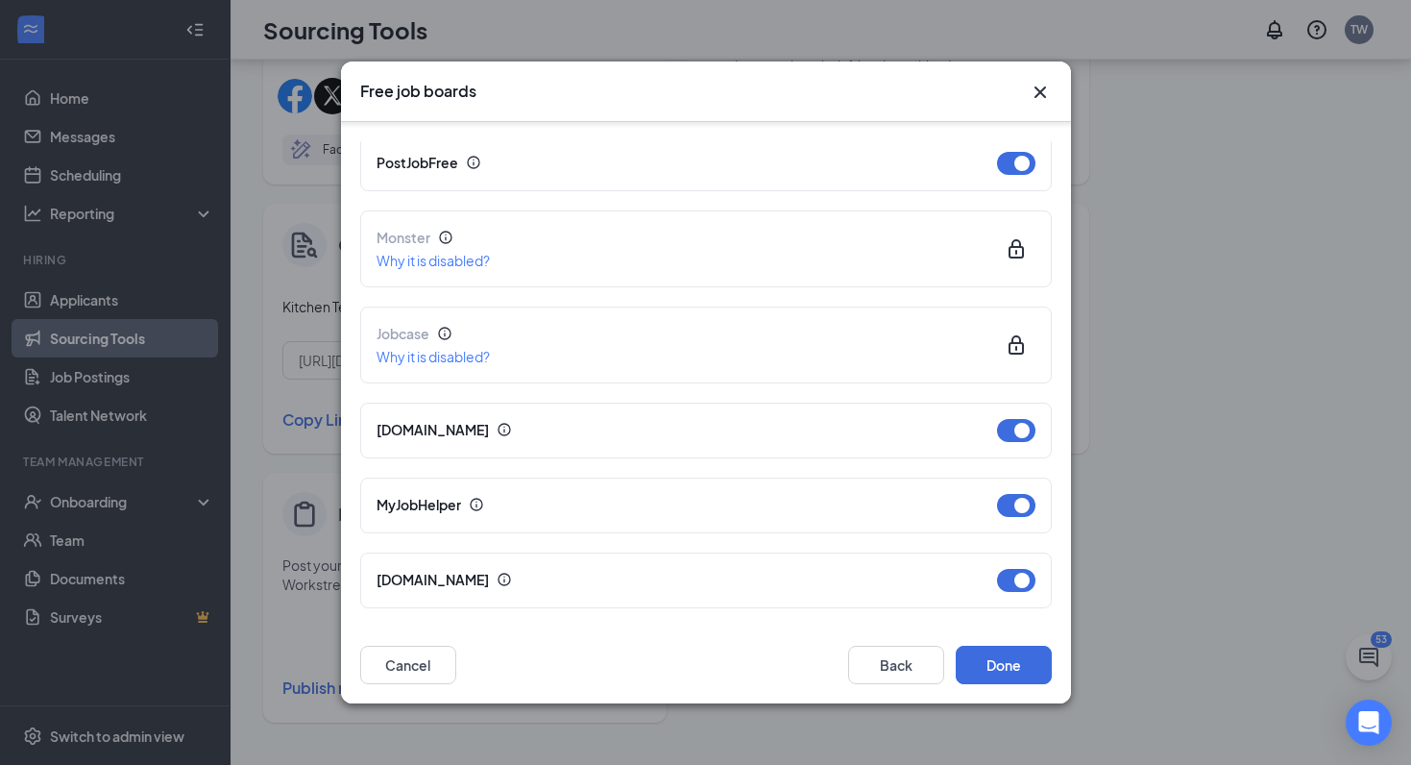
click at [1044, 92] on icon "Cross" at bounding box center [1040, 92] width 23 height 23
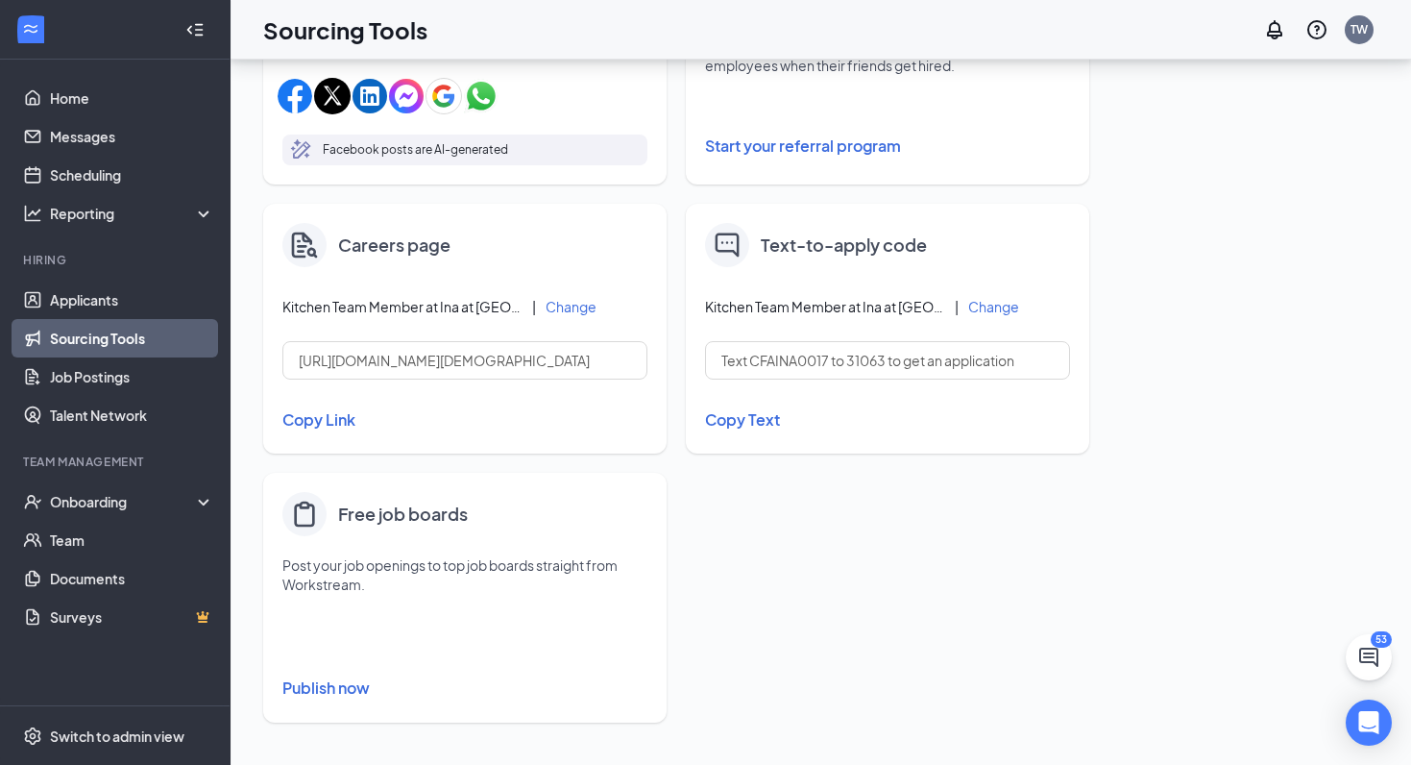
click at [507, 145] on p "Facebook posts are AI-generated" at bounding box center [415, 149] width 185 height 19
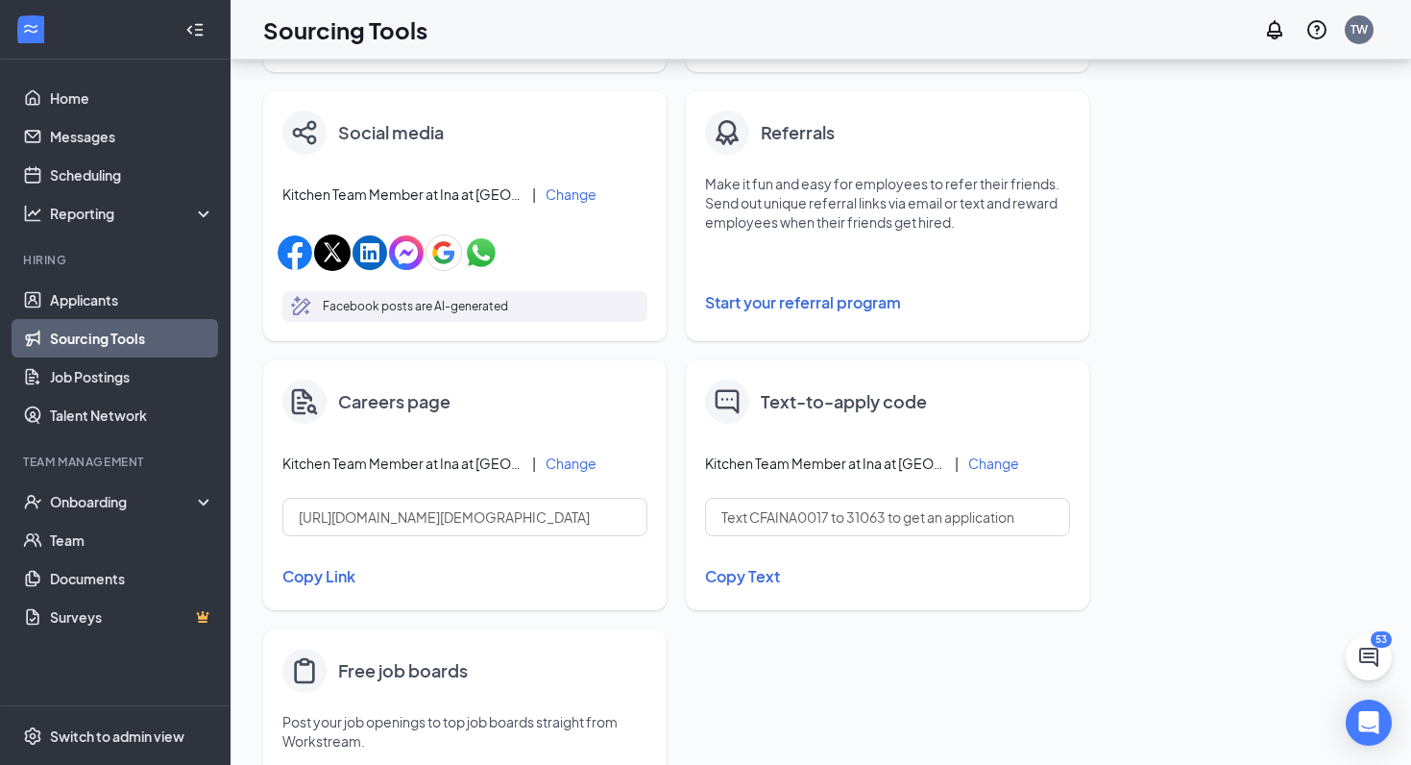
scroll to position [581, 0]
click at [569, 193] on button "Change" at bounding box center [571, 191] width 51 height 13
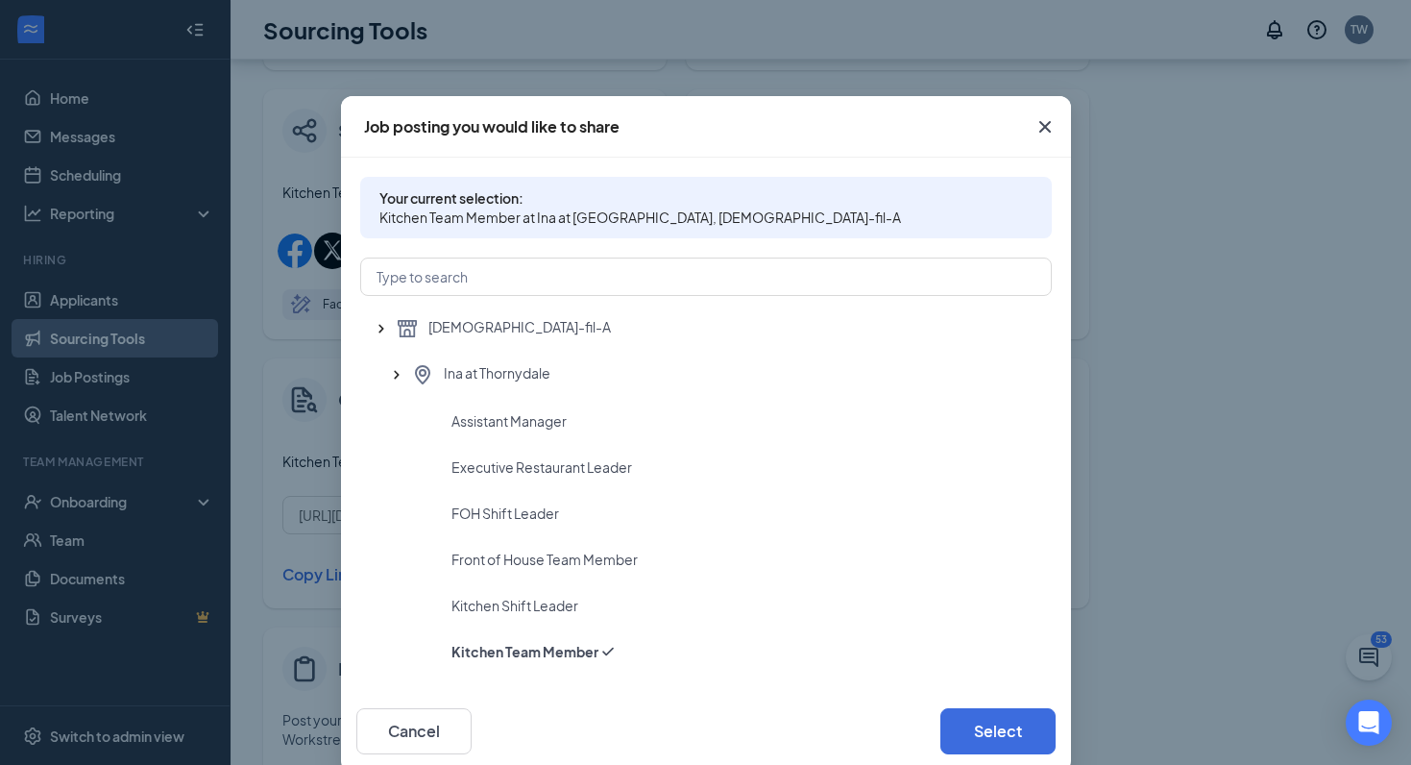
scroll to position [31, 0]
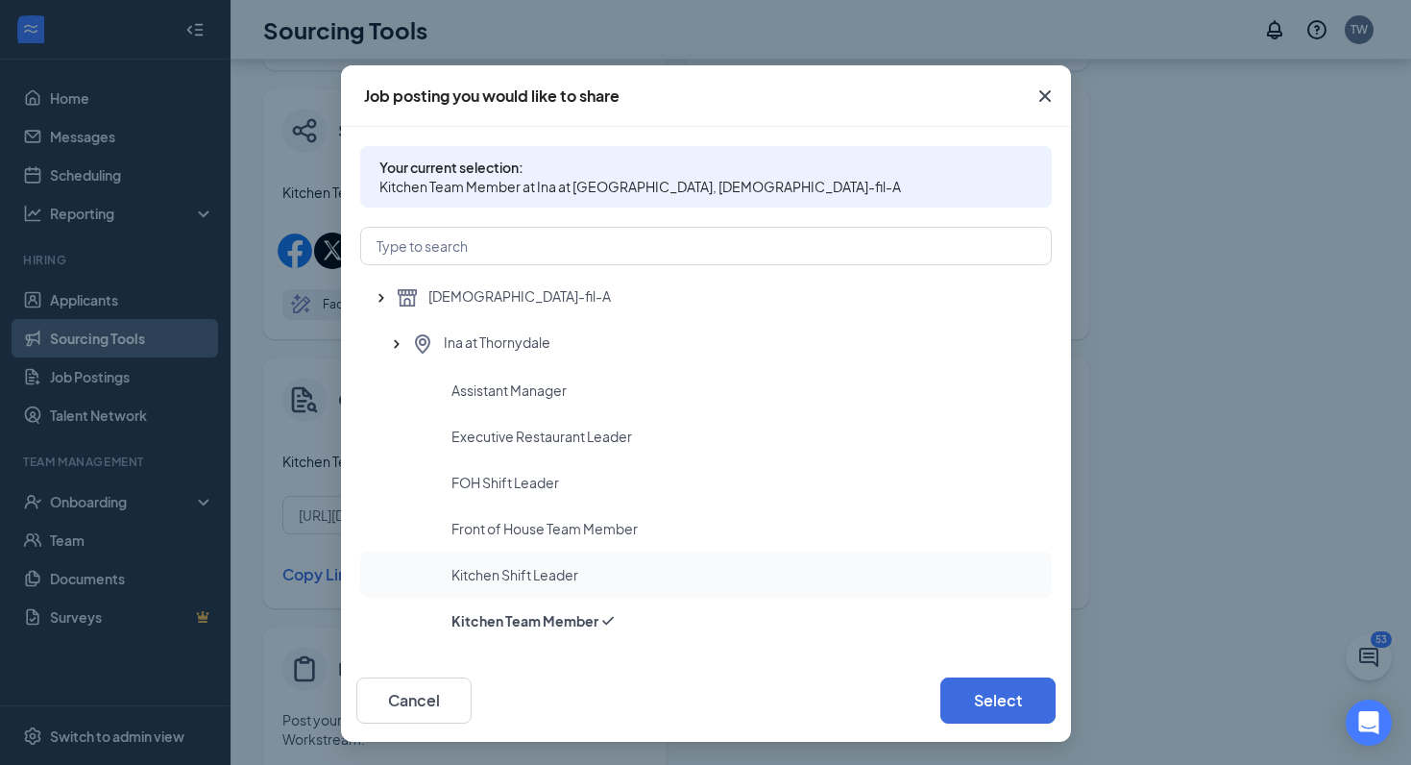
click at [520, 571] on span "Kitchen Shift Leader" at bounding box center [514, 574] width 127 height 19
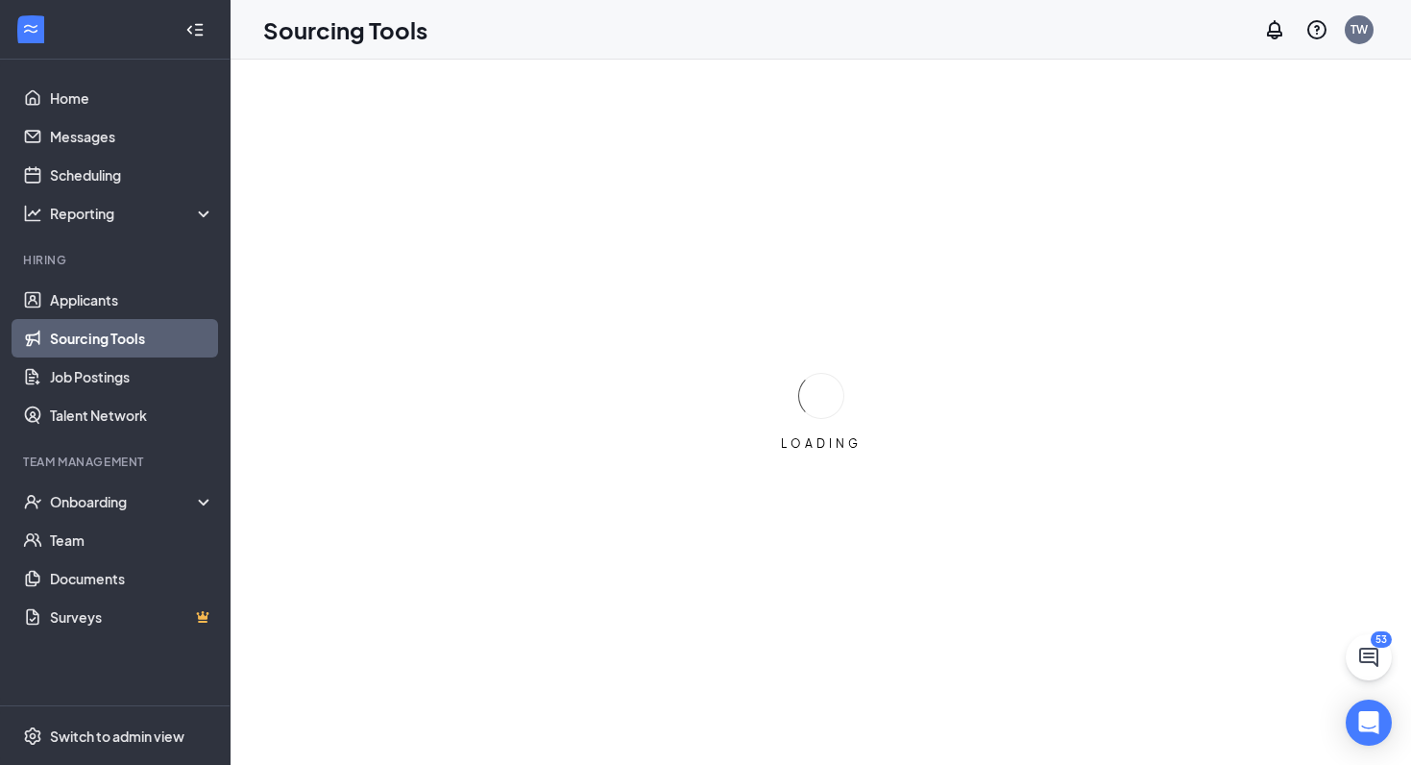
scroll to position [0, 0]
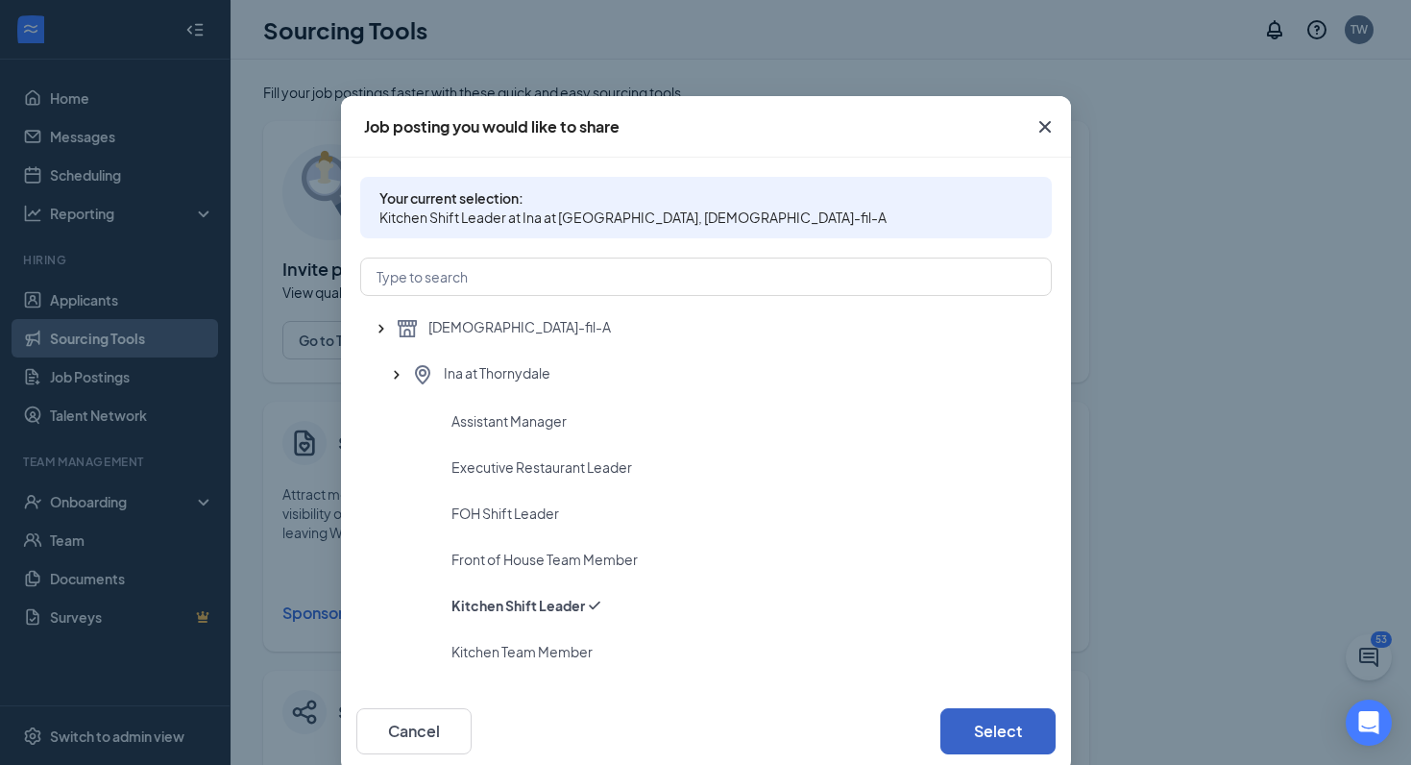
click at [982, 715] on button "Select" at bounding box center [997, 731] width 115 height 46
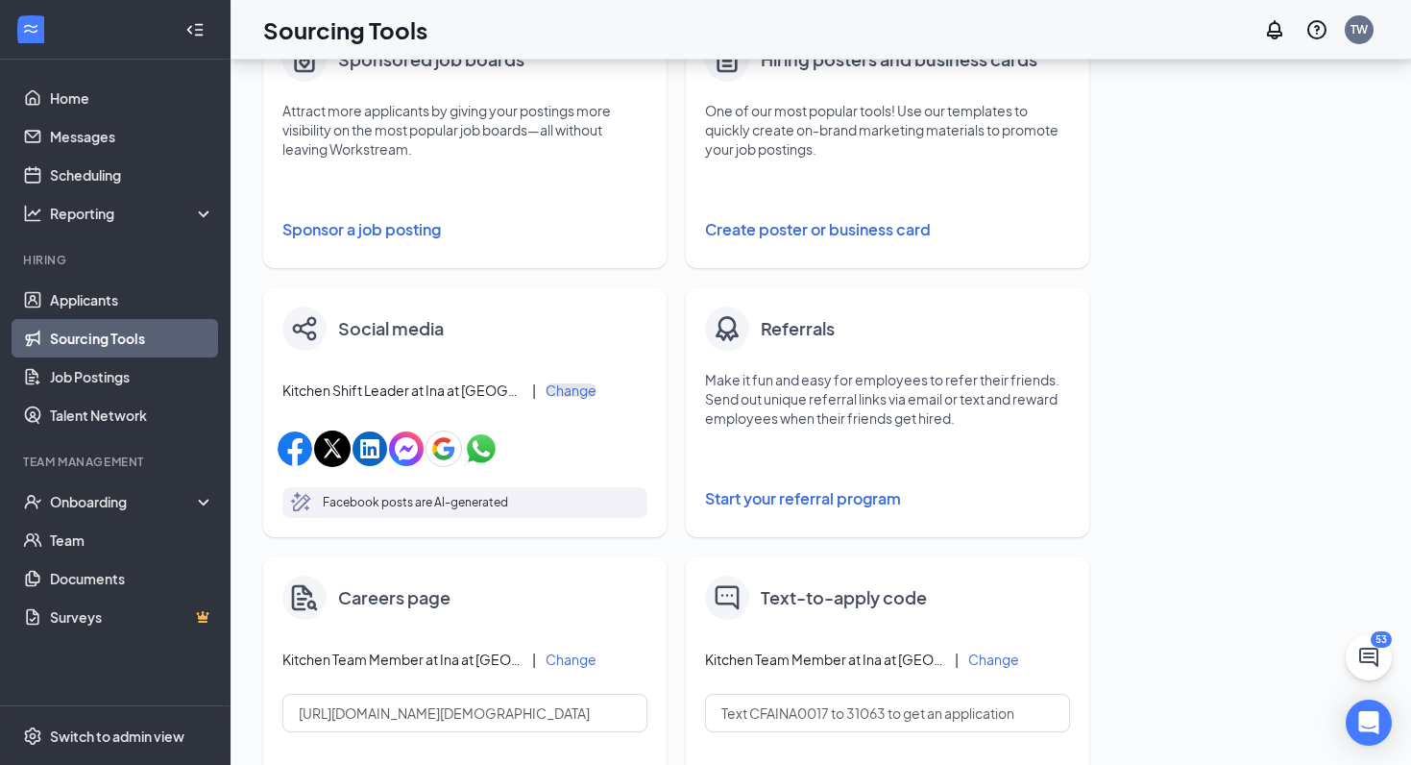
scroll to position [384, 0]
click at [456, 499] on p "Facebook posts are AI-generated" at bounding box center [415, 501] width 185 height 19
click at [304, 448] on img "button" at bounding box center [295, 447] width 35 height 35
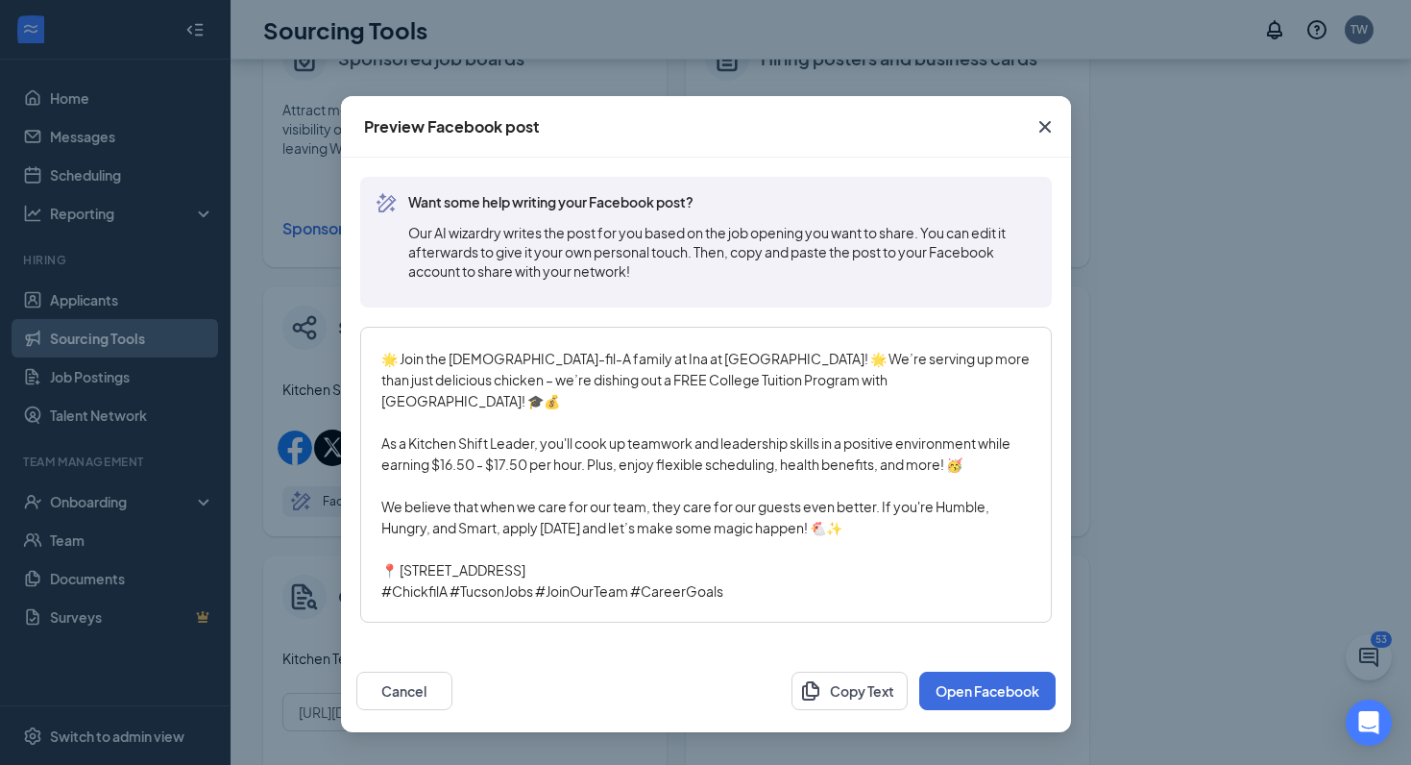
click at [1044, 123] on icon "Cross" at bounding box center [1045, 126] width 23 height 23
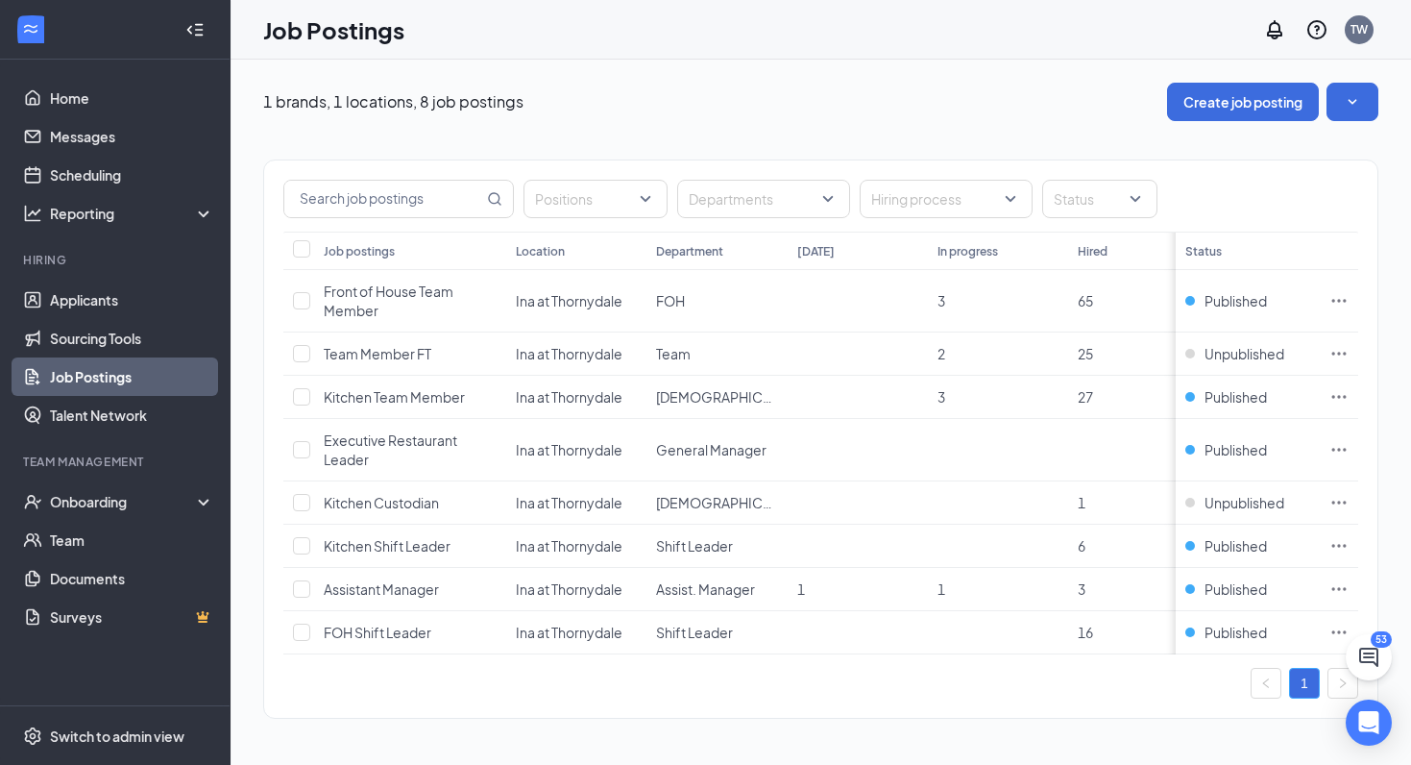
click at [1308, 683] on link "1" at bounding box center [1304, 683] width 29 height 29
click at [86, 301] on link "Applicants" at bounding box center [132, 299] width 164 height 38
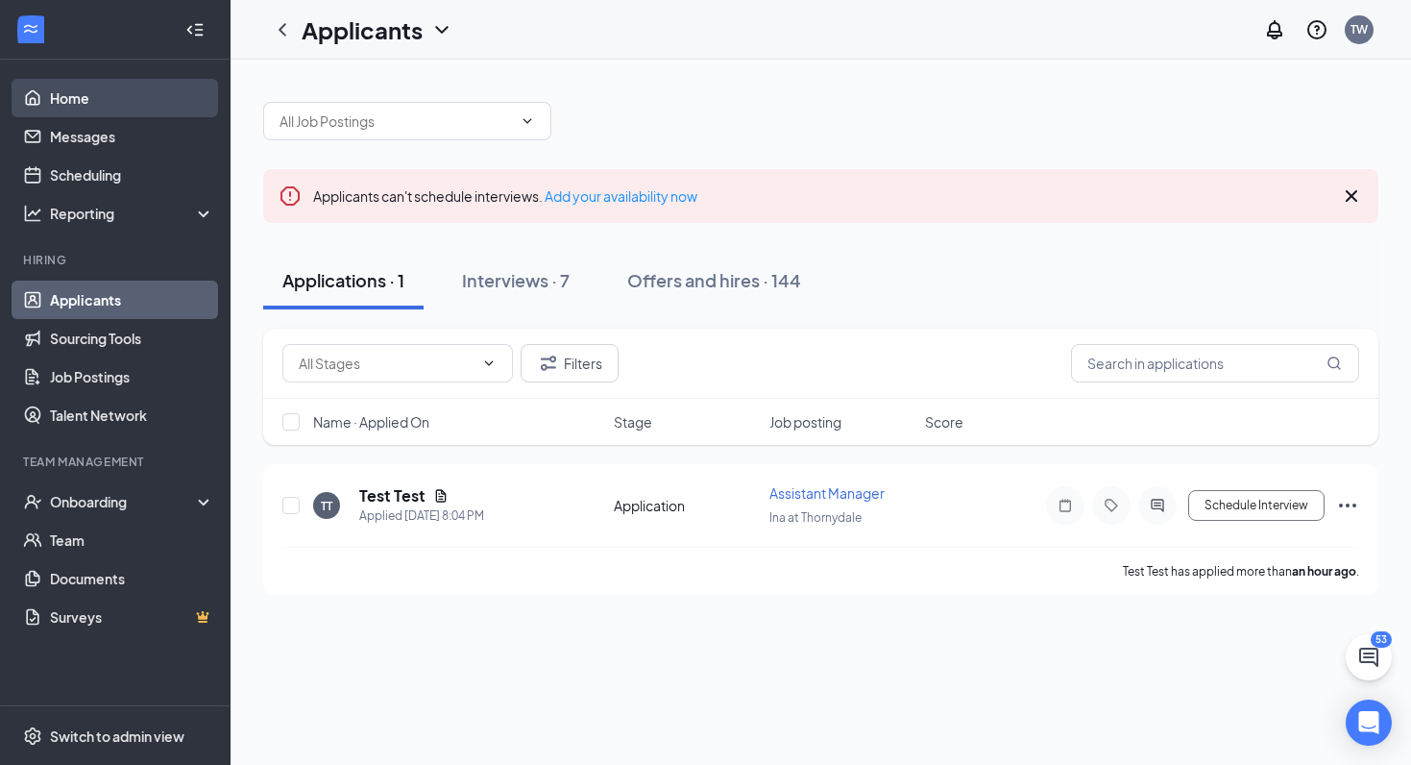
click at [59, 94] on link "Home" at bounding box center [132, 98] width 164 height 38
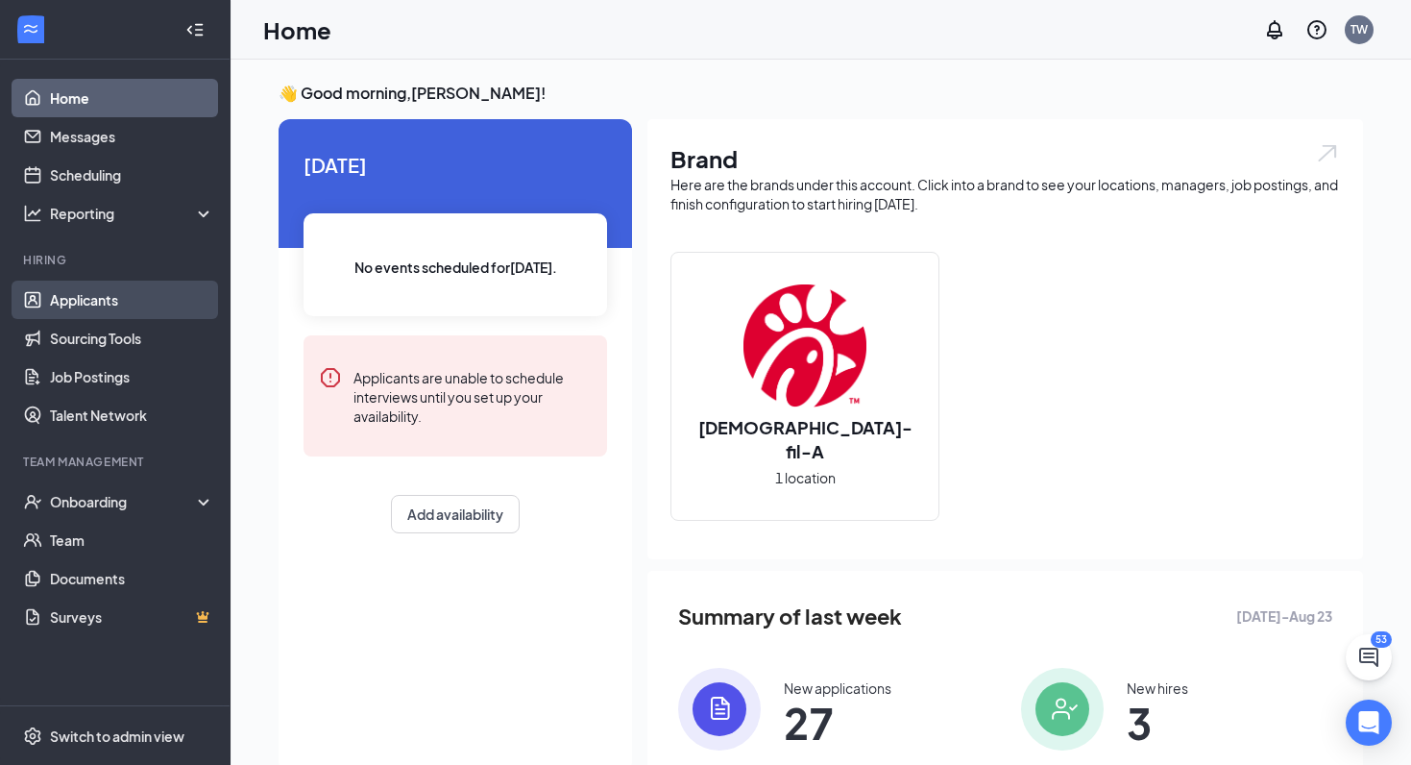
click at [82, 302] on link "Applicants" at bounding box center [132, 299] width 164 height 38
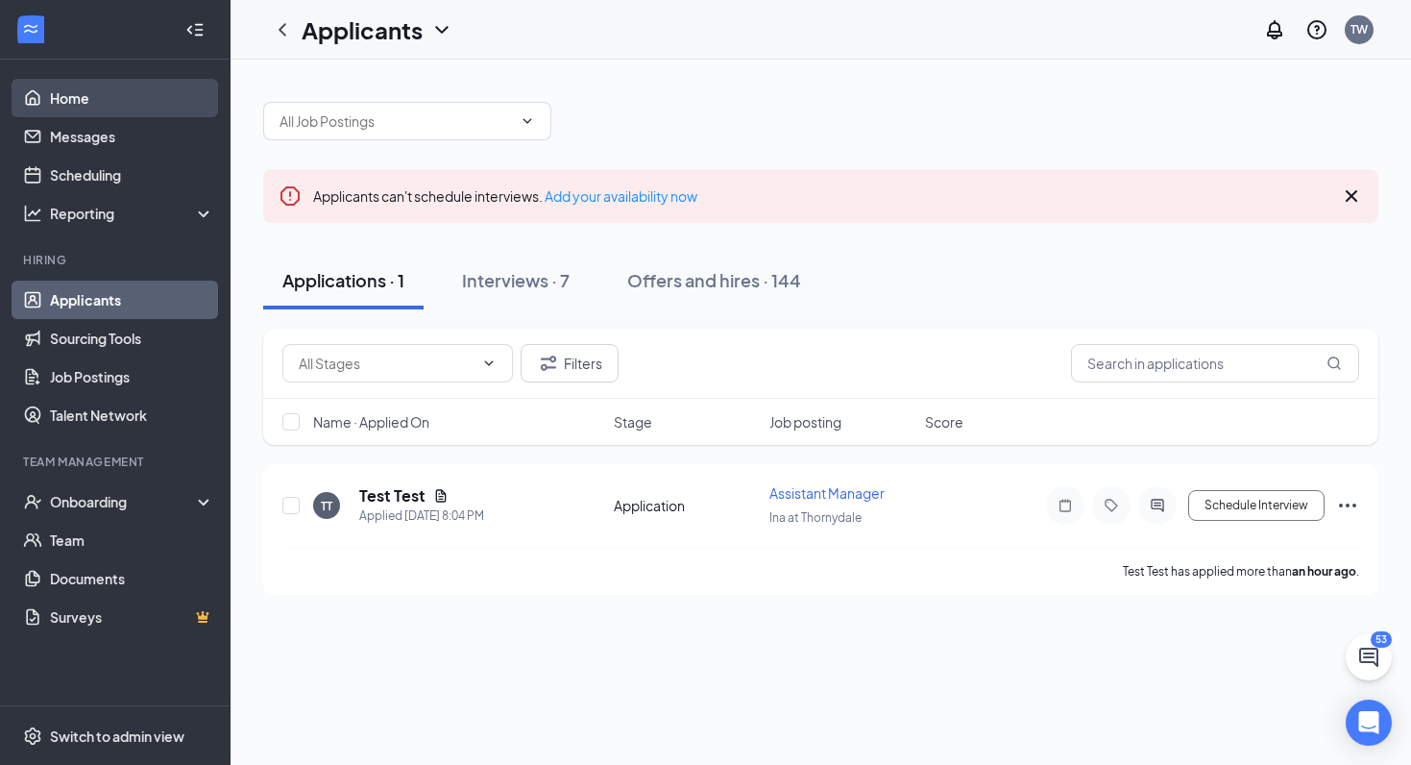
click at [85, 99] on link "Home" at bounding box center [132, 98] width 164 height 38
